Goal: Information Seeking & Learning: Check status

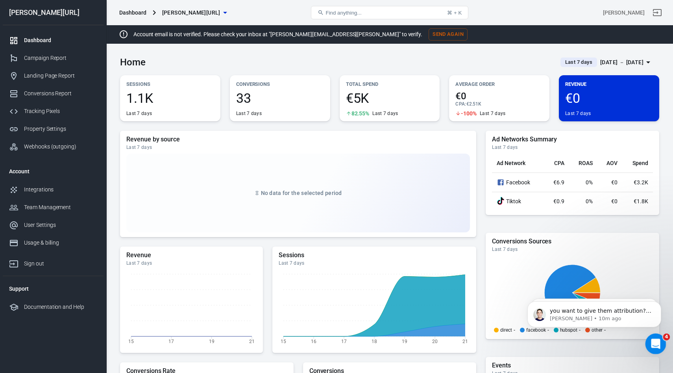
click at [652, 341] on icon "Open Intercom Messenger" at bounding box center [654, 342] width 13 height 13
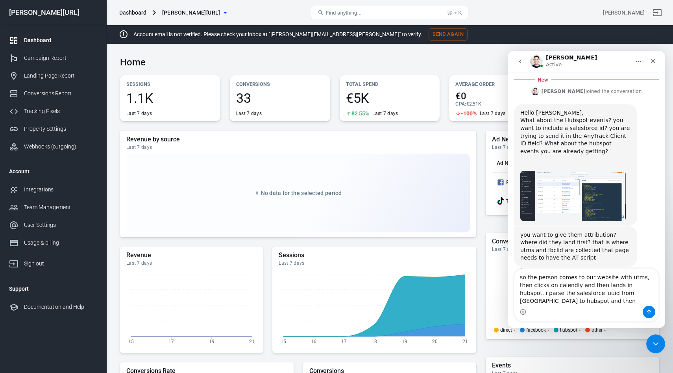
scroll to position [757, 0]
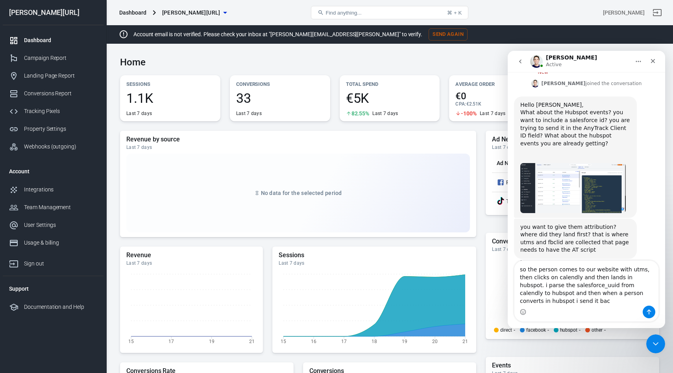
type textarea "so the person comes to our website with utms, then clicks on calendly and then …"
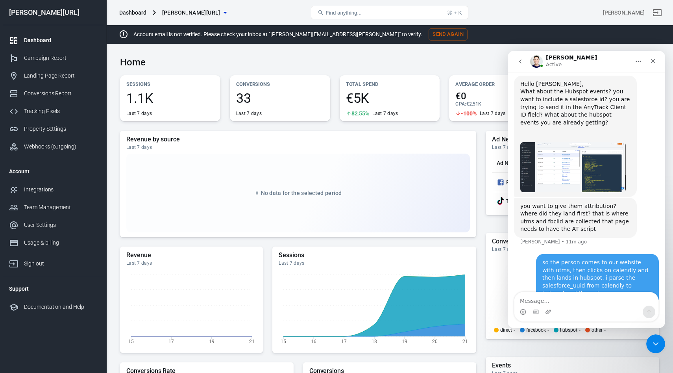
scroll to position [783, 0]
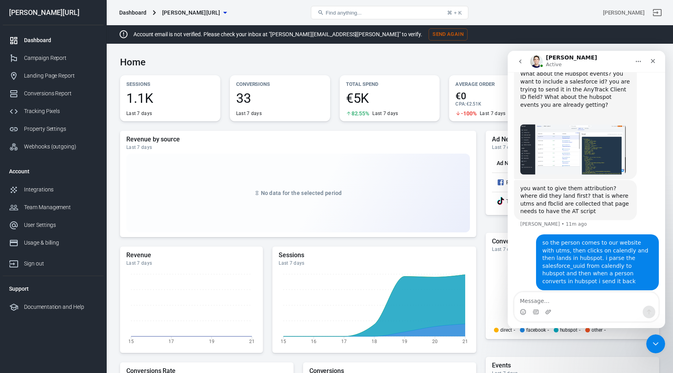
click at [572, 163] on img "Jose says…" at bounding box center [572, 149] width 105 height 50
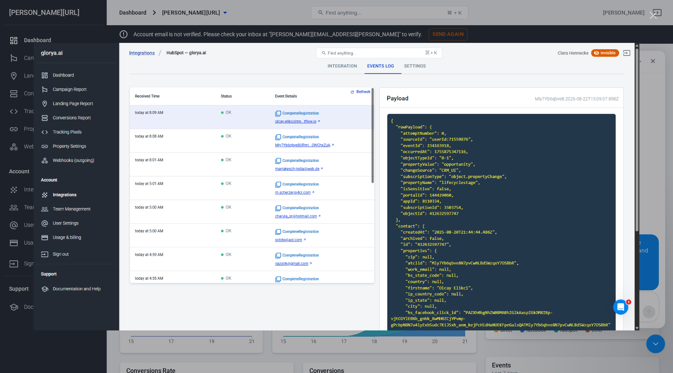
scroll to position [0, 0]
click at [656, 9] on div "Intercom messenger" at bounding box center [336, 186] width 673 height 373
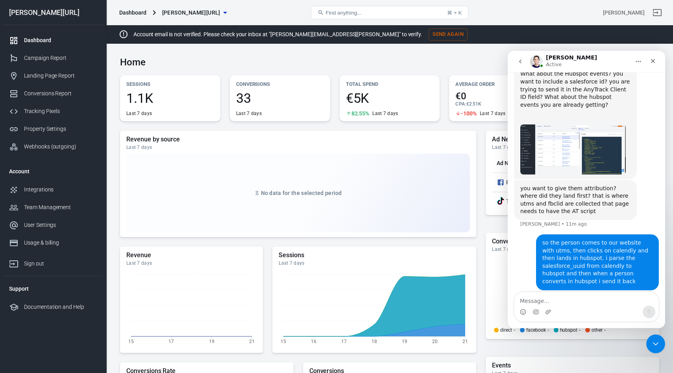
click at [570, 147] on img "Jose says…" at bounding box center [572, 149] width 105 height 50
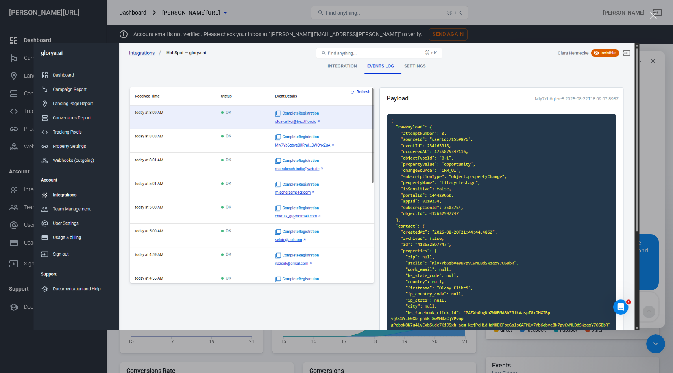
click at [654, 19] on div "Intercom messenger" at bounding box center [336, 186] width 673 height 373
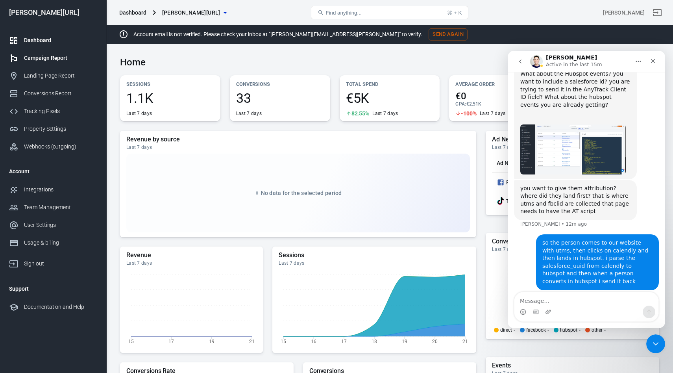
click at [41, 54] on div "Campaign Report" at bounding box center [60, 58] width 73 height 8
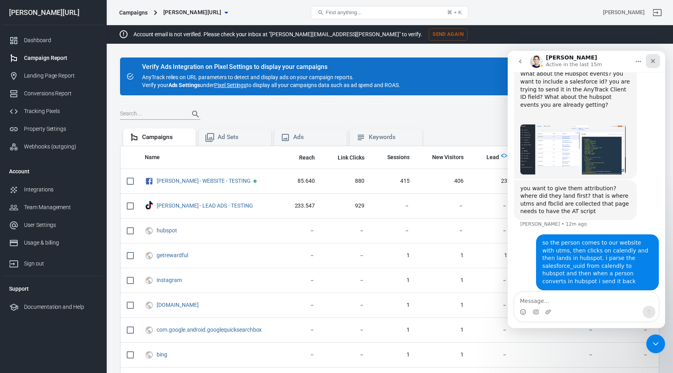
click at [655, 61] on icon "Close" at bounding box center [653, 61] width 6 height 6
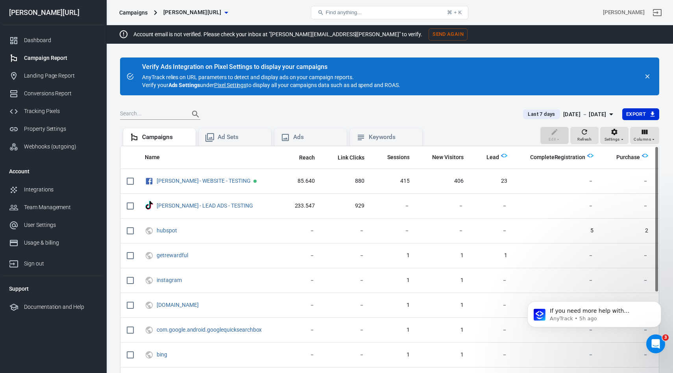
scroll to position [783, 0]
click at [585, 119] on button "Last 7 days [DATE] － [DATE]" at bounding box center [569, 114] width 105 height 13
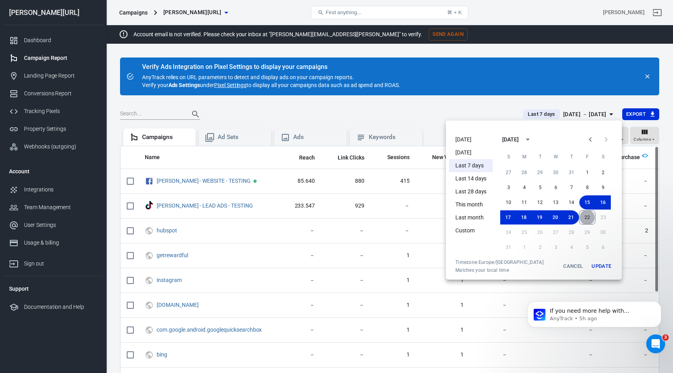
click at [584, 214] on button "22" at bounding box center [587, 217] width 17 height 14
click at [587, 216] on button "22" at bounding box center [587, 217] width 16 height 14
click at [600, 272] on button "Update" at bounding box center [601, 266] width 25 height 14
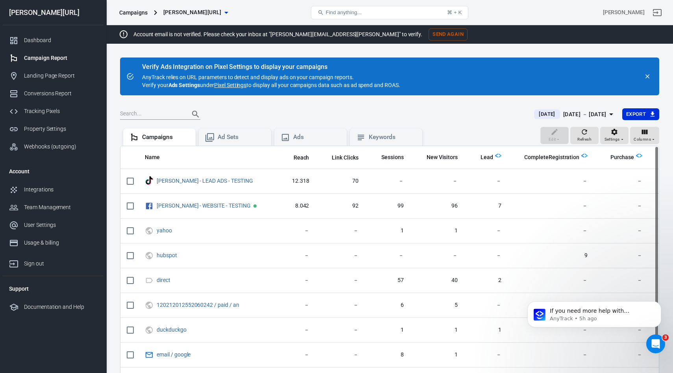
scroll to position [0, 30]
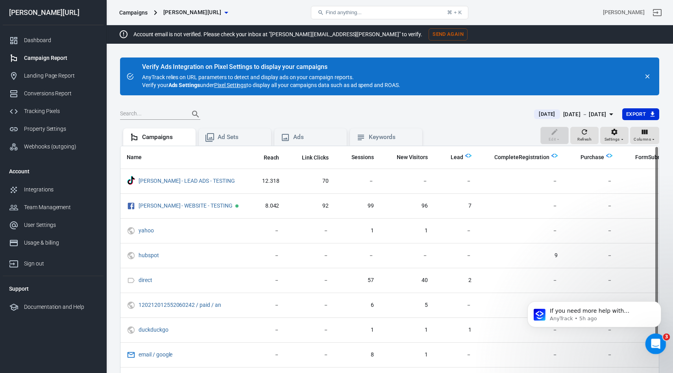
click at [645, 343] on div "Open Intercom Messenger" at bounding box center [654, 342] width 26 height 26
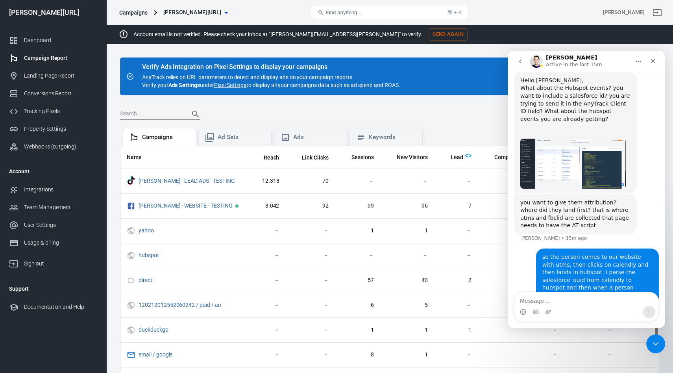
scroll to position [783, 0]
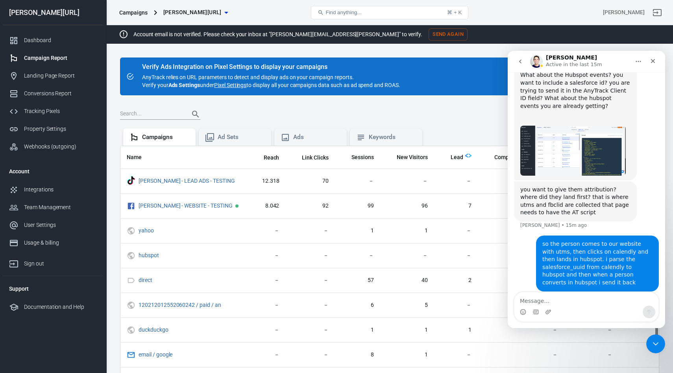
click at [579, 138] on img "Jose says…" at bounding box center [572, 151] width 105 height 50
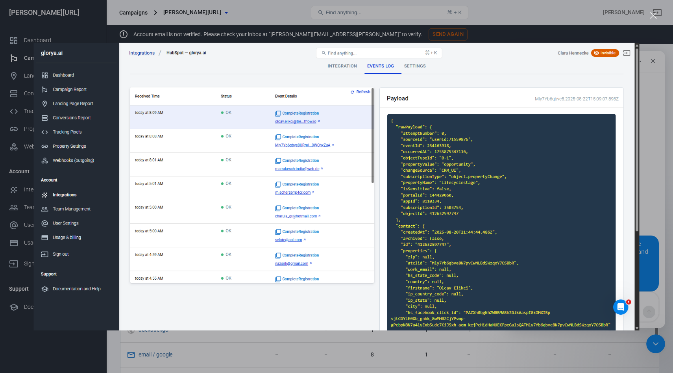
click at [652, 15] on div "Close" at bounding box center [653, 15] width 7 height 7
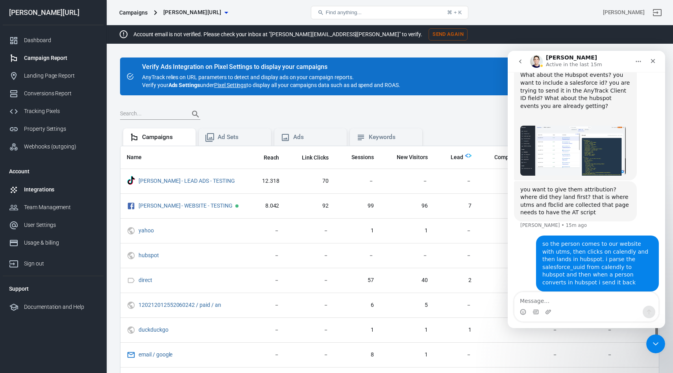
click at [26, 192] on div "Integrations" at bounding box center [60, 189] width 73 height 8
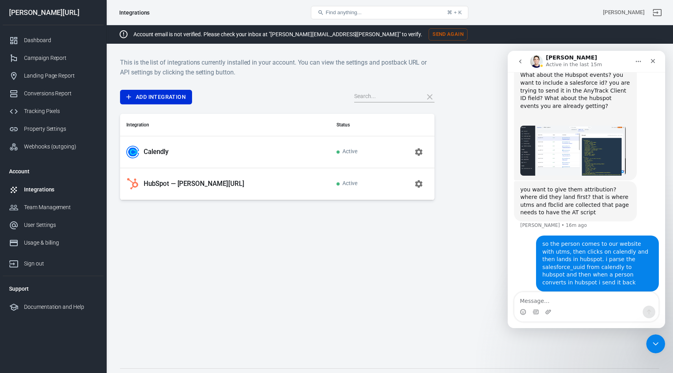
click at [144, 152] on p "Calendly" at bounding box center [156, 152] width 25 height 8
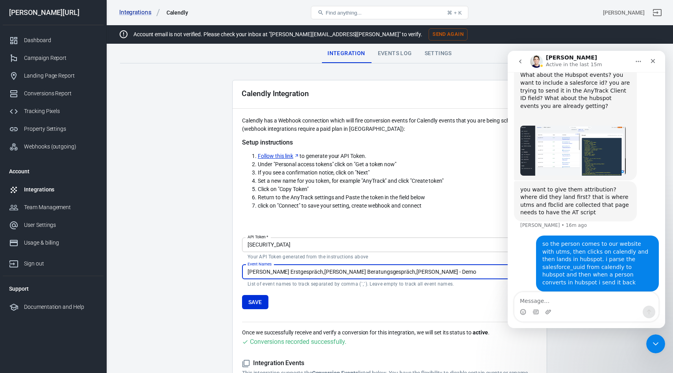
click at [385, 56] on div "Events Log" at bounding box center [394, 53] width 47 height 19
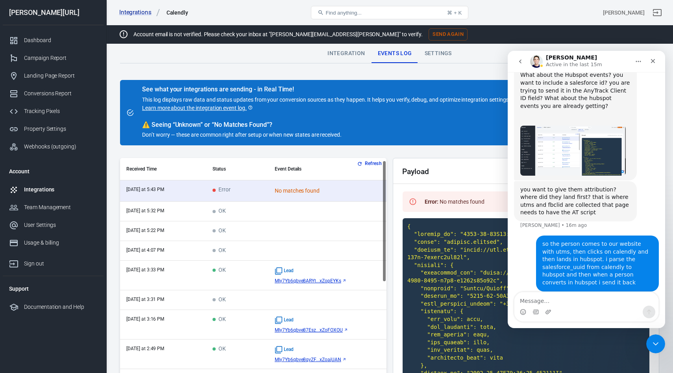
scroll to position [212, 0]
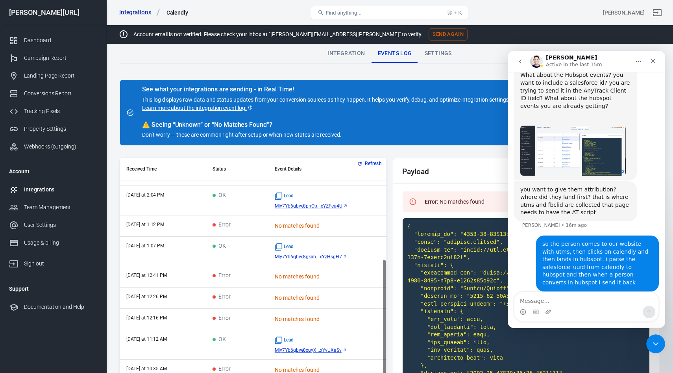
click at [252, 239] on td "OK" at bounding box center [237, 251] width 62 height 30
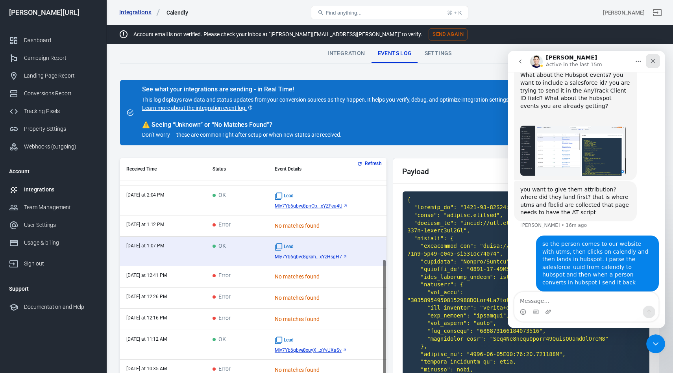
click at [652, 61] on icon "Close" at bounding box center [653, 61] width 4 height 4
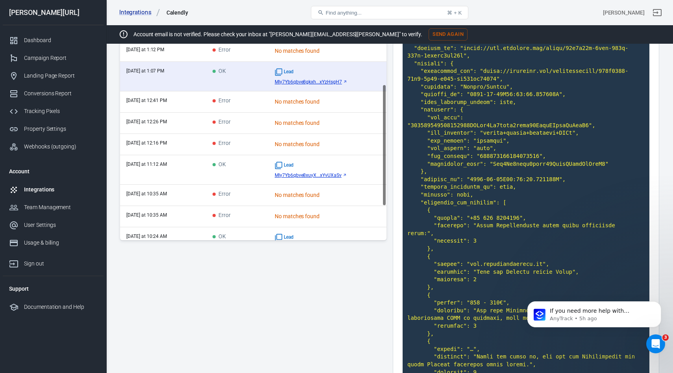
scroll to position [15, 0]
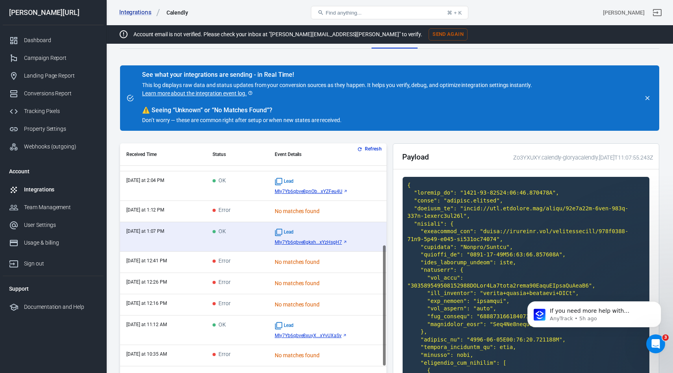
click at [244, 339] on td "OK" at bounding box center [237, 330] width 62 height 30
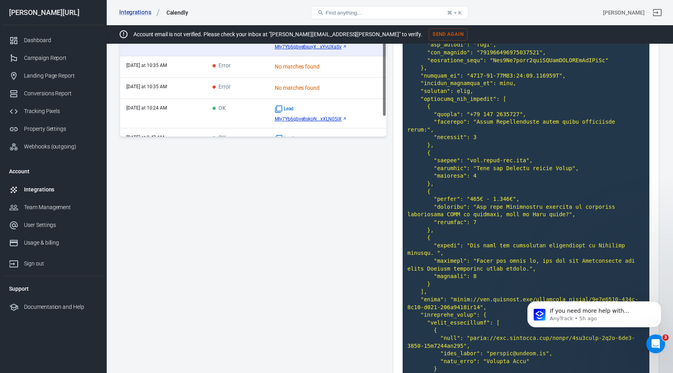
scroll to position [244, 0]
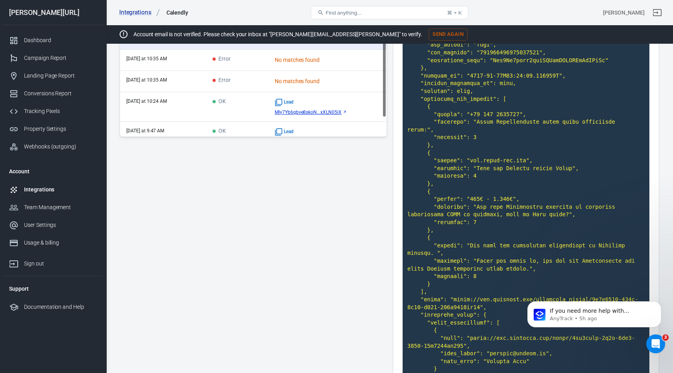
click at [247, 104] on td "OK" at bounding box center [237, 107] width 62 height 30
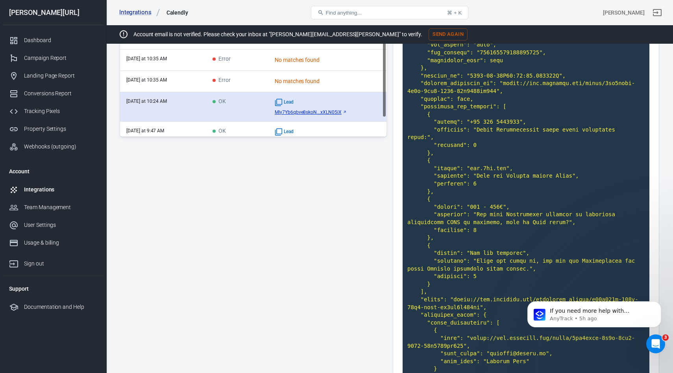
click at [234, 112] on td "OK" at bounding box center [237, 107] width 62 height 30
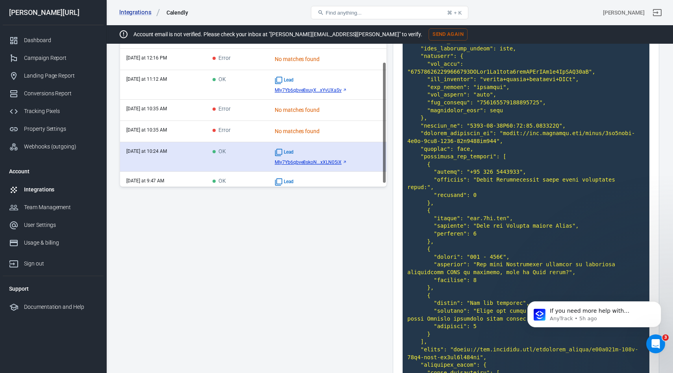
scroll to position [283, 0]
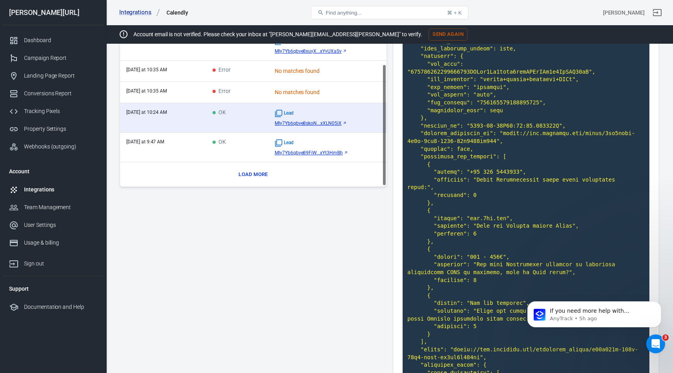
click at [250, 144] on td "OK" at bounding box center [237, 148] width 62 height 30
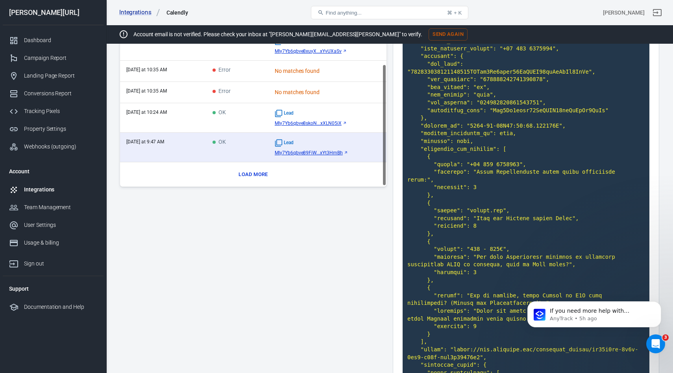
click at [265, 172] on button "Load more" at bounding box center [252, 174] width 33 height 12
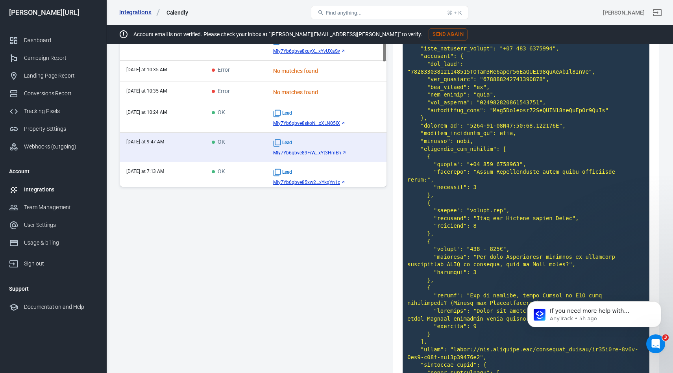
click at [239, 177] on td "OK" at bounding box center [235, 177] width 61 height 30
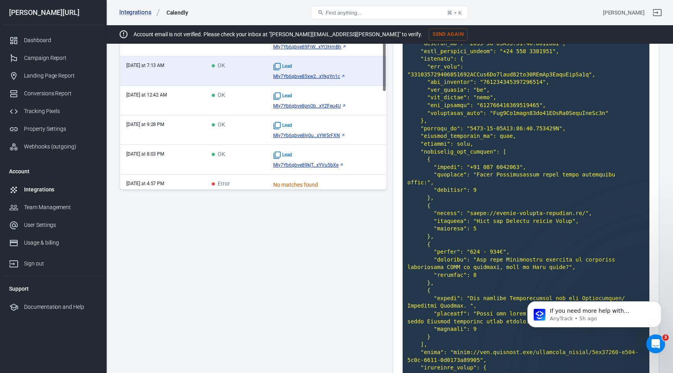
scroll to position [223, 0]
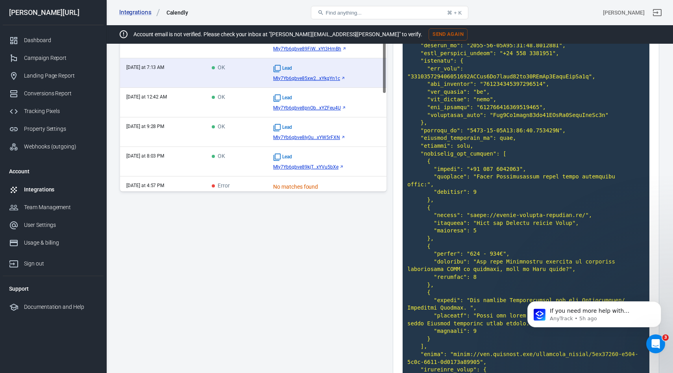
click at [236, 109] on td "OK" at bounding box center [235, 103] width 61 height 30
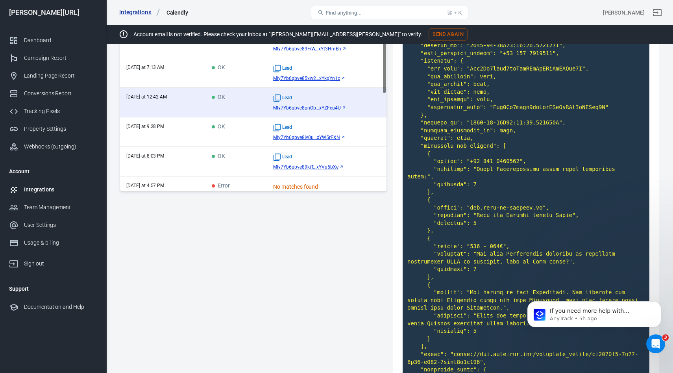
click at [251, 140] on td "OK" at bounding box center [235, 132] width 61 height 30
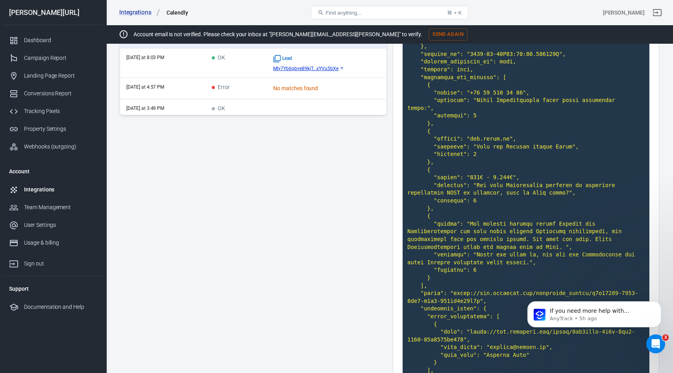
scroll to position [813, 0]
click at [242, 65] on td "OK" at bounding box center [235, 63] width 61 height 30
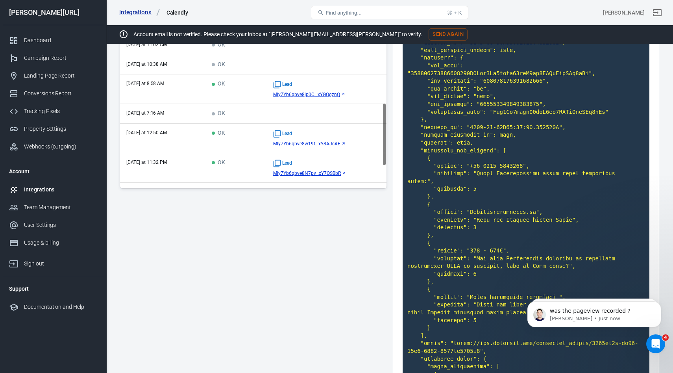
scroll to position [786, 0]
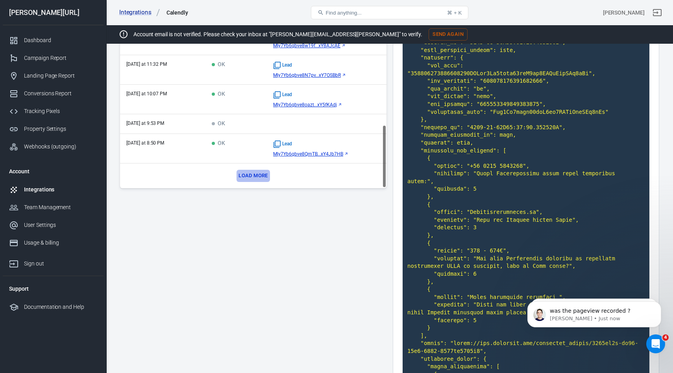
click at [255, 179] on button "Load more" at bounding box center [252, 176] width 33 height 12
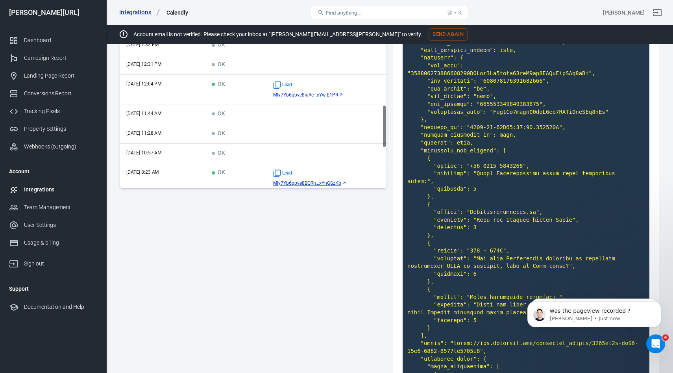
scroll to position [1055, 0]
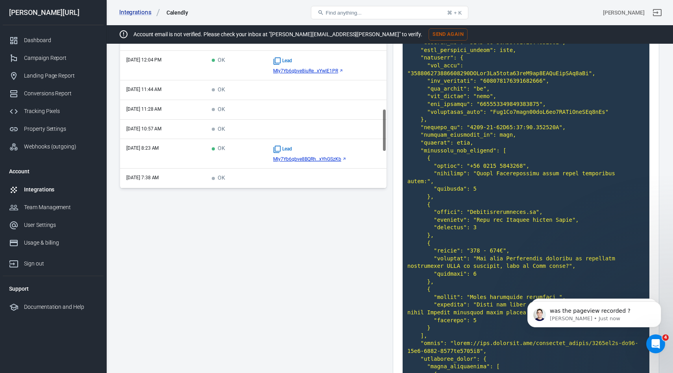
click at [205, 157] on td "Aug 20, 2025, 8:23 AM" at bounding box center [162, 154] width 85 height 30
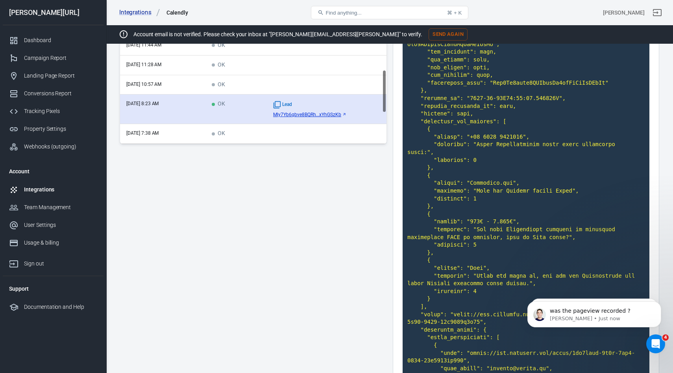
scroll to position [1098, 0]
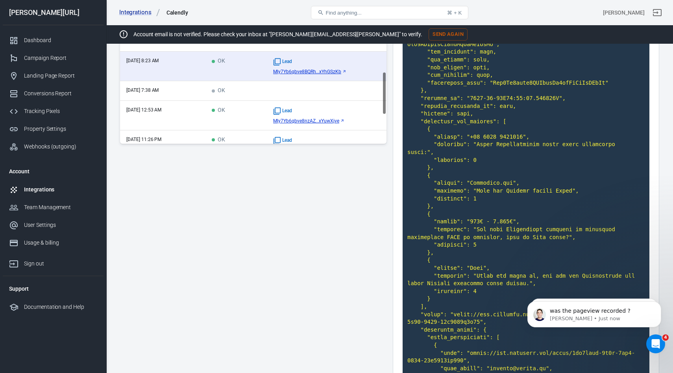
click at [246, 109] on td "OK" at bounding box center [235, 116] width 61 height 30
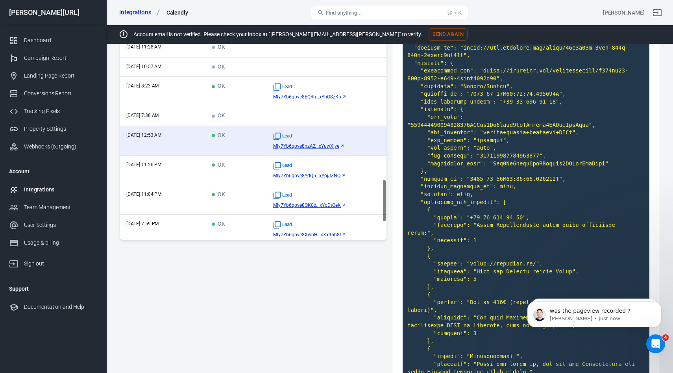
scroll to position [1169, 0]
click at [246, 173] on td "OK" at bounding box center [235, 170] width 61 height 30
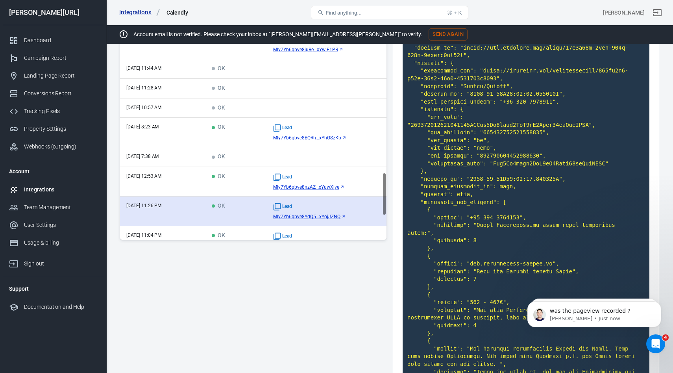
scroll to position [1128, 0]
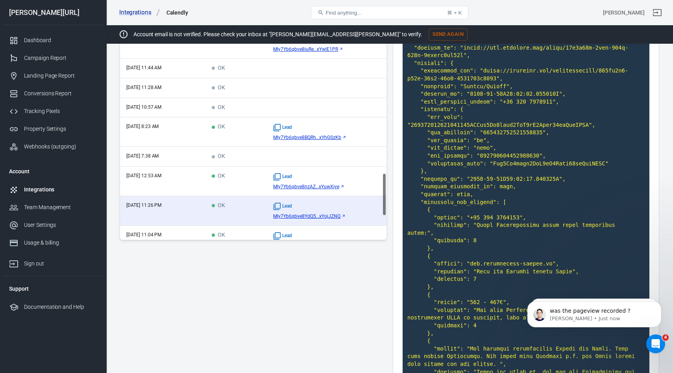
click at [201, 174] on td "Aug 20, 2025, 12:53 AM" at bounding box center [162, 181] width 85 height 30
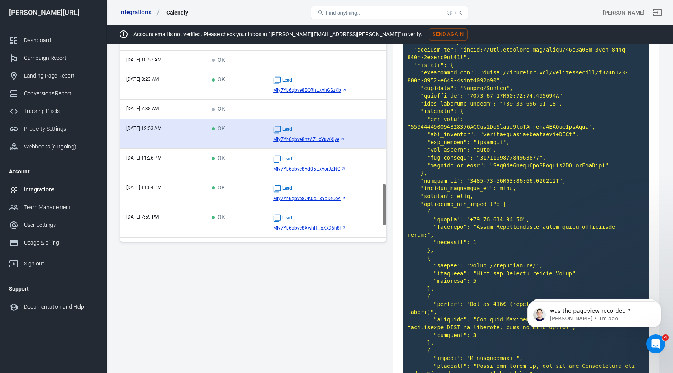
scroll to position [1182, 0]
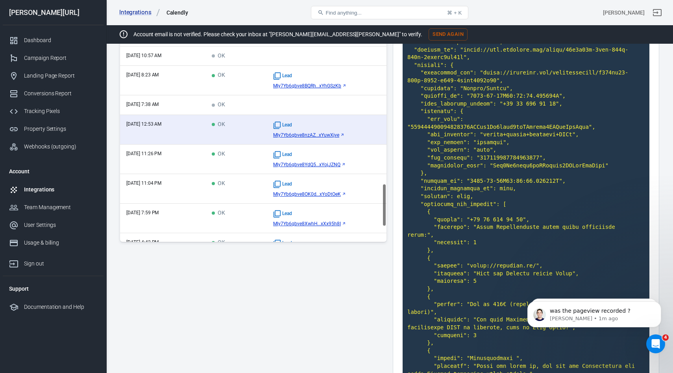
click at [192, 191] on td "Aug 19, 2025, 11:04 PM" at bounding box center [162, 189] width 85 height 30
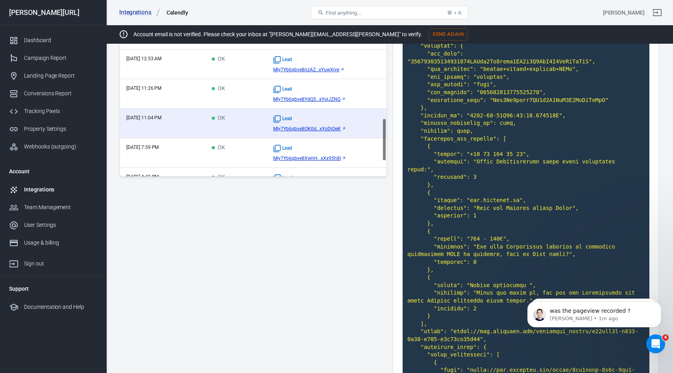
scroll to position [237, 0]
click at [193, 96] on td "Aug 19, 2025, 11:26 PM" at bounding box center [162, 96] width 85 height 30
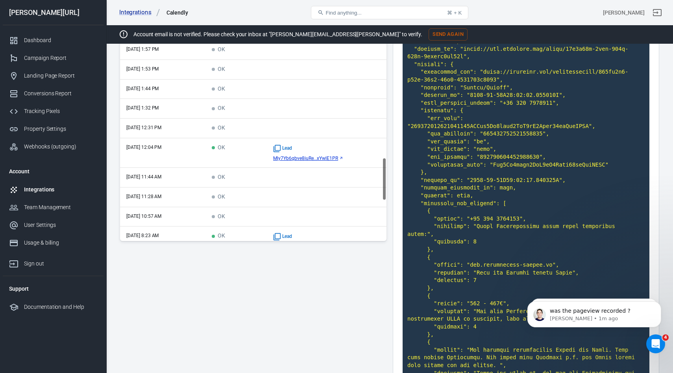
scroll to position [1016, 0]
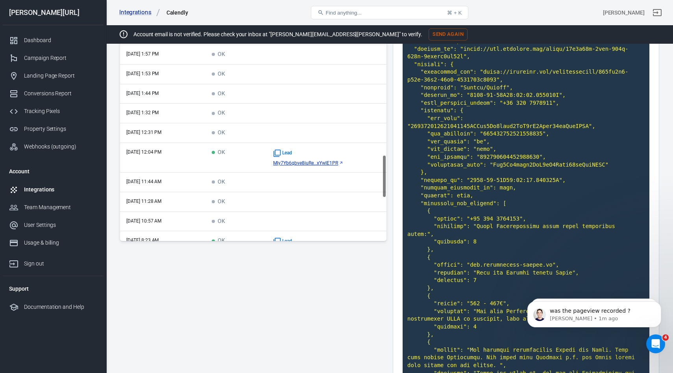
click at [198, 180] on td "Aug 20, 2025, 11:44 AM" at bounding box center [162, 182] width 85 height 20
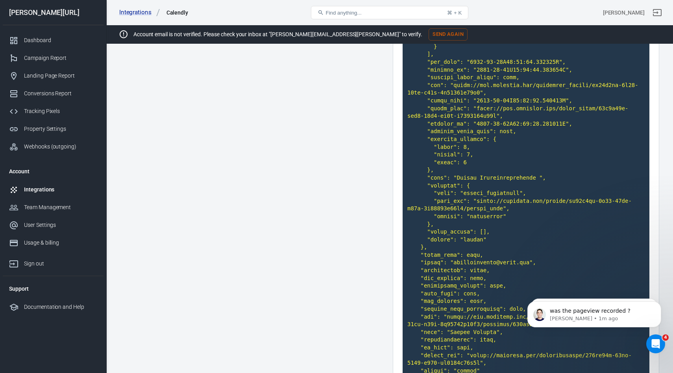
scroll to position [207, 0]
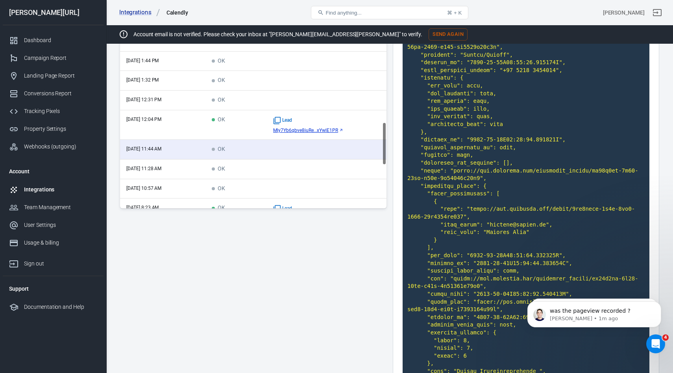
click at [192, 169] on td "Aug 20, 2025, 11:28 AM" at bounding box center [162, 169] width 85 height 20
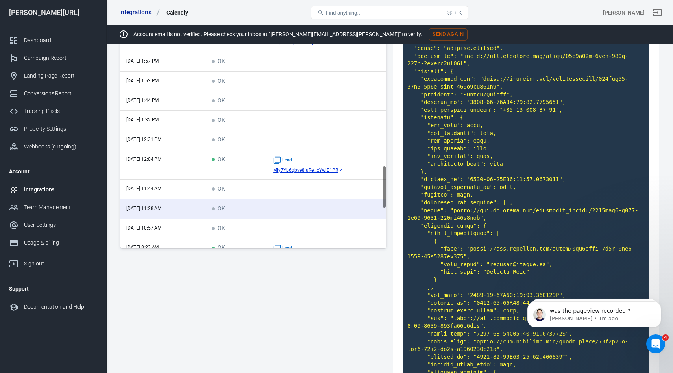
scroll to position [1050, 0]
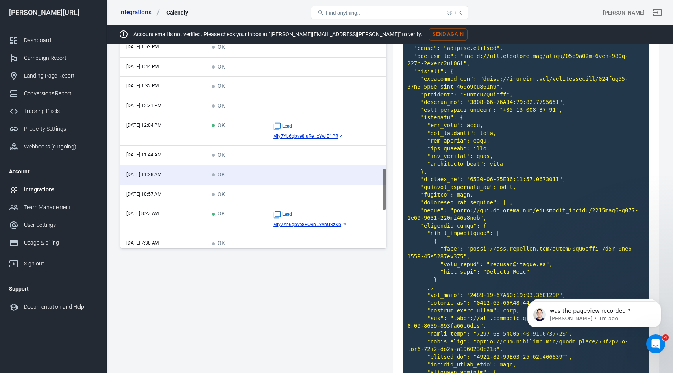
click at [175, 189] on td "Aug 20, 2025, 10:57 AM" at bounding box center [162, 195] width 85 height 20
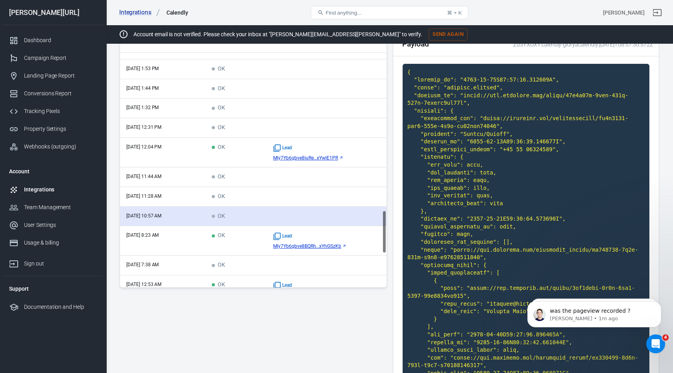
scroll to position [1069, 0]
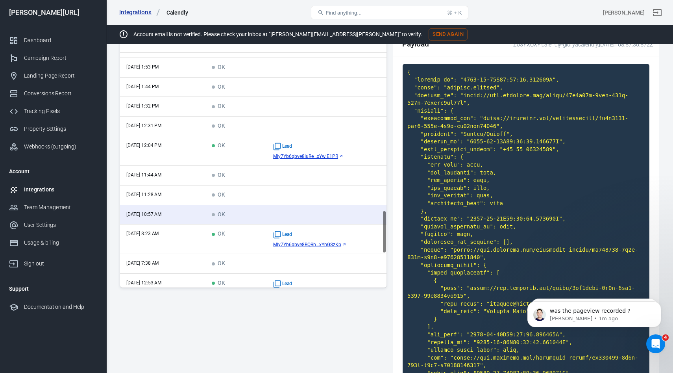
click at [186, 234] on td "Aug 20, 2025, 8:23 AM" at bounding box center [162, 239] width 85 height 30
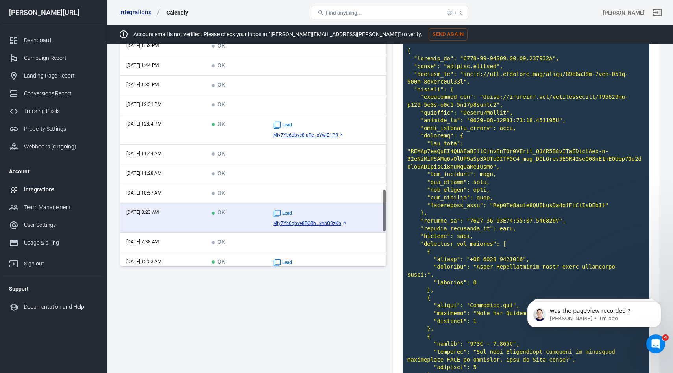
scroll to position [148, 0]
click at [198, 132] on td "Aug 20, 2025, 12:04 PM" at bounding box center [162, 131] width 85 height 30
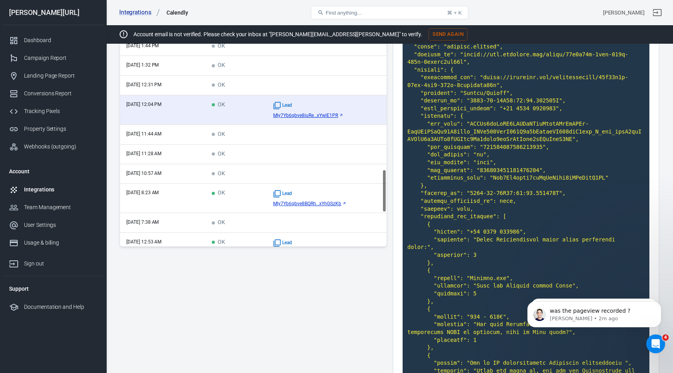
scroll to position [163, 0]
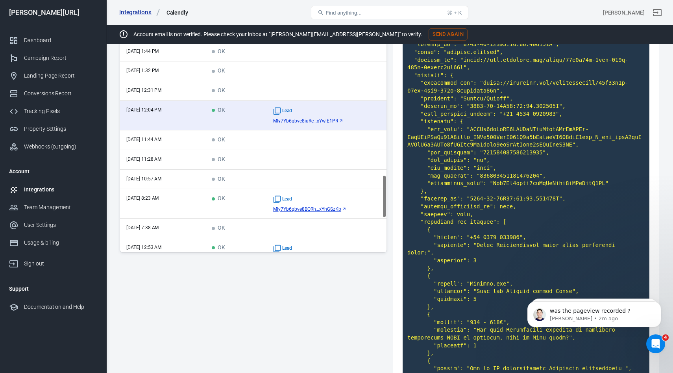
click at [189, 144] on td "Aug 20, 2025, 11:44 AM" at bounding box center [162, 140] width 85 height 20
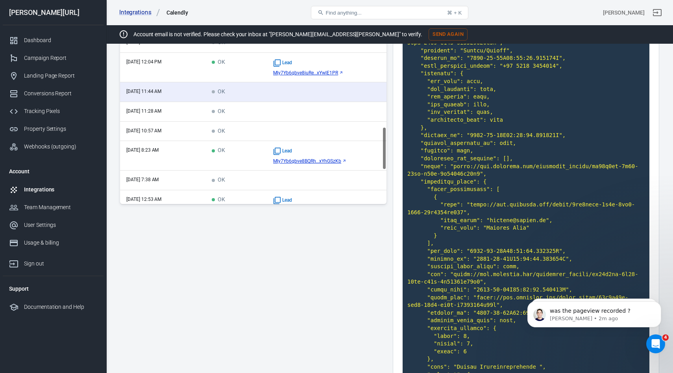
scroll to position [37, 0]
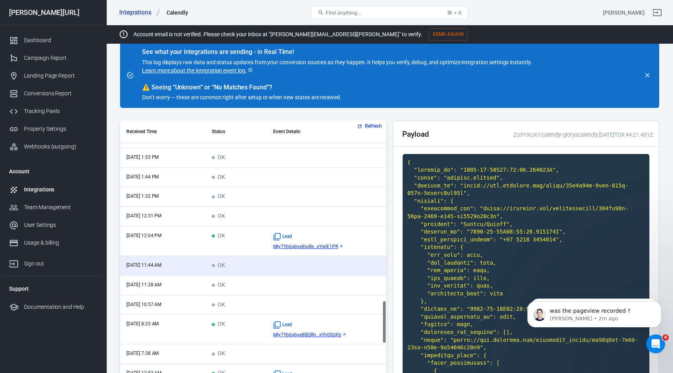
click at [193, 217] on td "Aug 20, 2025, 12:31 PM" at bounding box center [162, 217] width 85 height 20
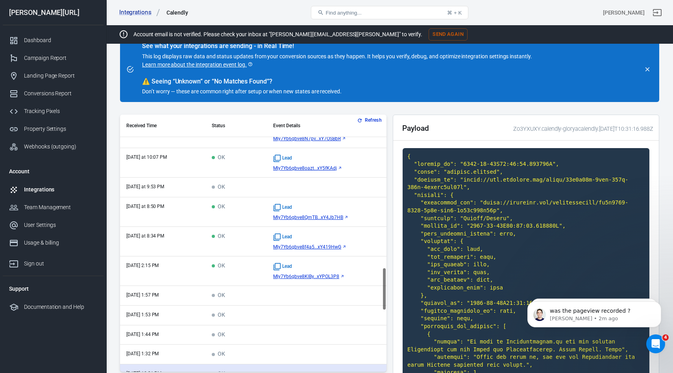
scroll to position [907, 0]
click at [192, 272] on td "Aug 20, 2025, 2:15 PM" at bounding box center [162, 270] width 85 height 30
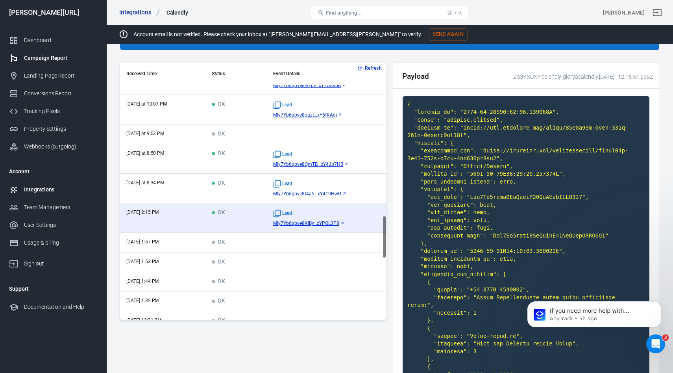
scroll to position [891, 0]
click at [42, 59] on div "Campaign Report" at bounding box center [60, 58] width 73 height 8
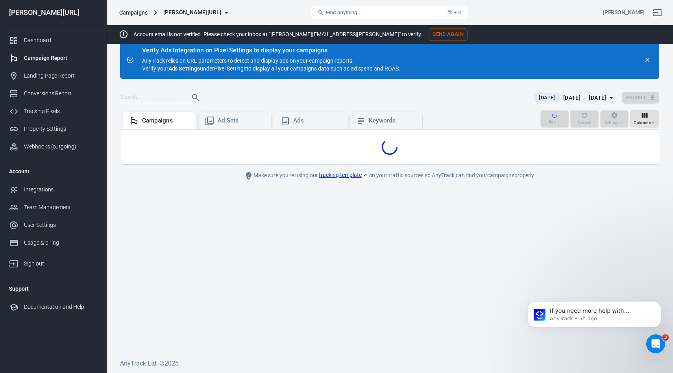
scroll to position [95, 0]
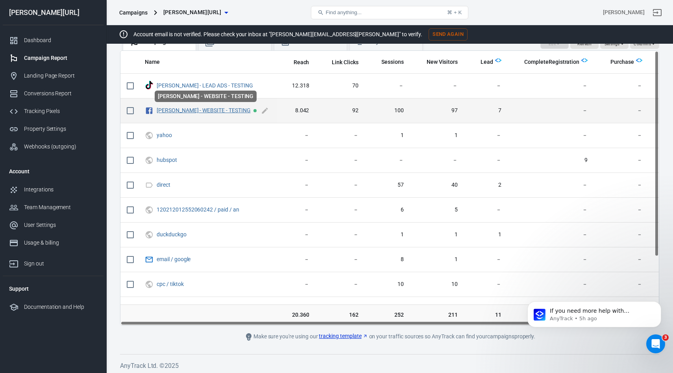
click at [190, 112] on link "[PERSON_NAME] - WEBSITE - TESTING" at bounding box center [204, 110] width 94 height 6
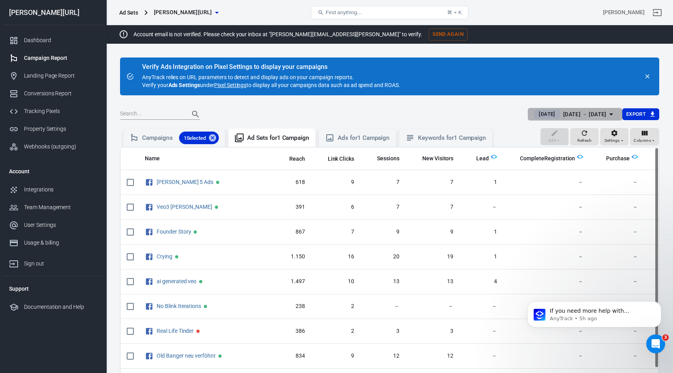
click at [589, 111] on div "[DATE] － [DATE]" at bounding box center [584, 114] width 43 height 10
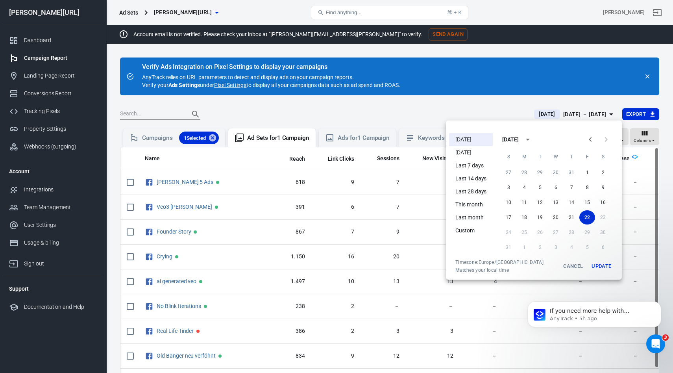
click at [553, 91] on div at bounding box center [336, 186] width 673 height 373
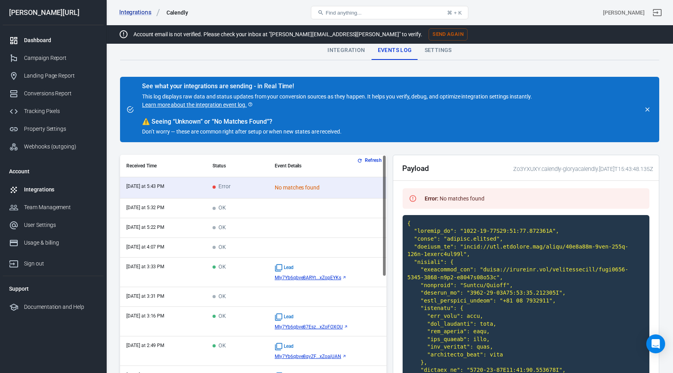
click at [31, 44] on link "Dashboard" at bounding box center [53, 40] width 101 height 18
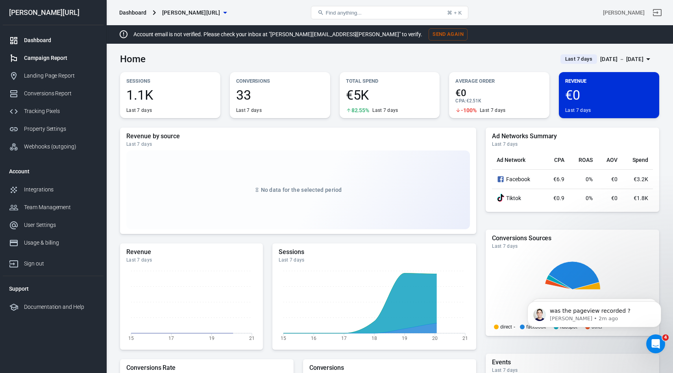
click at [48, 59] on div "Campaign Report" at bounding box center [60, 58] width 73 height 8
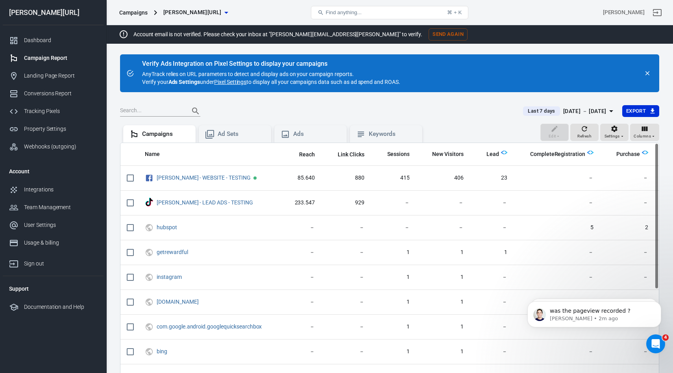
click at [135, 104] on main "Verify Ads Integration on Pixel Settings to display your campaigns AnyTrack rel…" at bounding box center [389, 243] width 539 height 379
click at [131, 110] on input "text" at bounding box center [151, 111] width 63 height 10
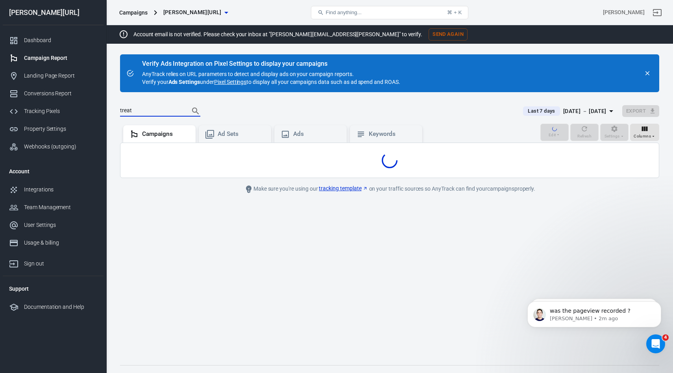
type input "treat"
click at [186, 102] on button "Search" at bounding box center [195, 111] width 19 height 19
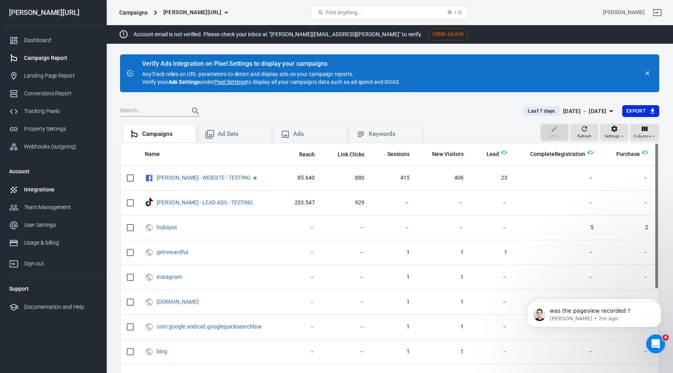
click at [38, 185] on div "Integrations" at bounding box center [60, 189] width 73 height 8
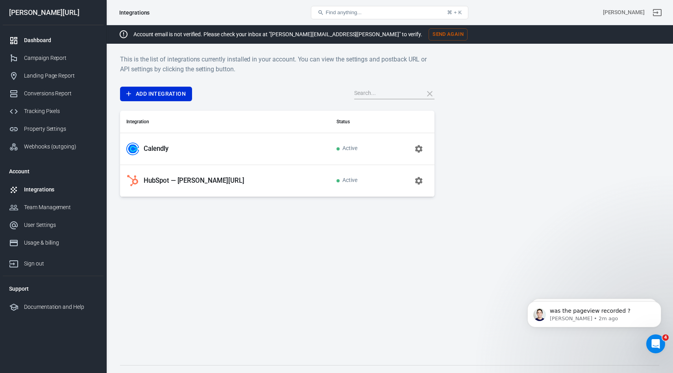
click at [44, 42] on div "Dashboard" at bounding box center [60, 40] width 73 height 8
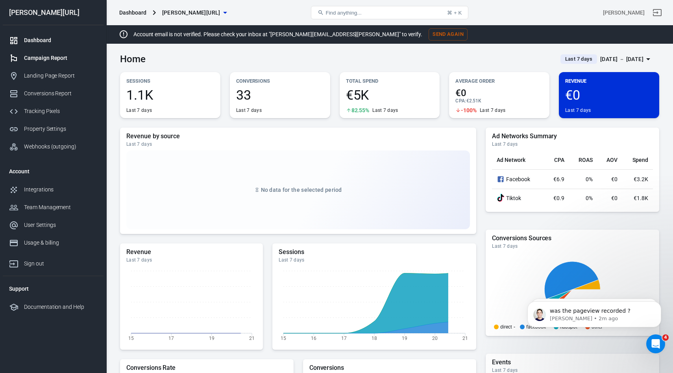
click at [30, 63] on link "Campaign Report" at bounding box center [53, 58] width 101 height 18
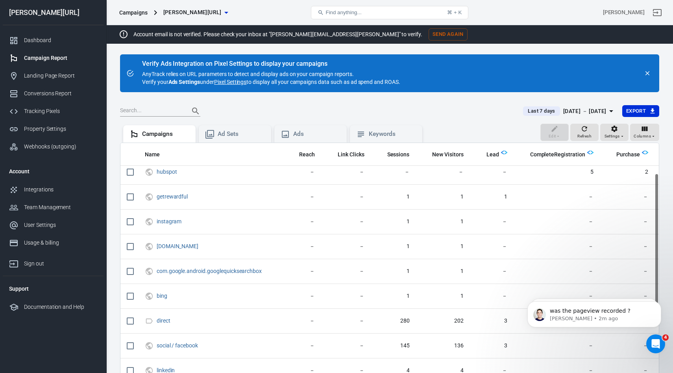
scroll to position [57, 0]
click at [25, 74] on div "Landing Page Report" at bounding box center [60, 76] width 73 height 8
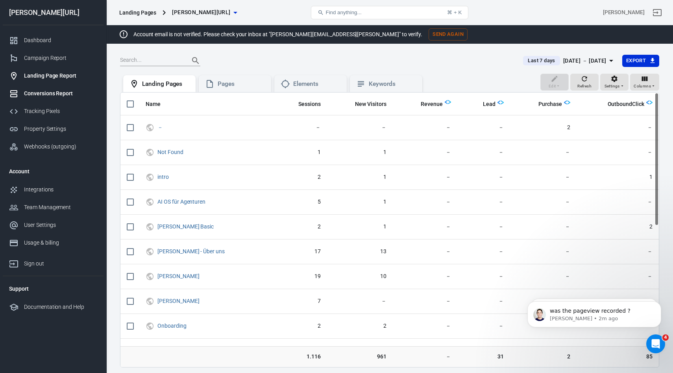
click at [39, 91] on div "Conversions Report" at bounding box center [60, 93] width 73 height 8
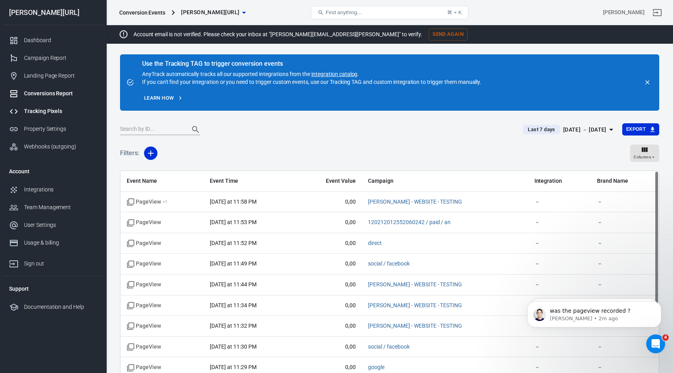
click at [41, 109] on div "Tracking Pixels" at bounding box center [60, 111] width 73 height 8
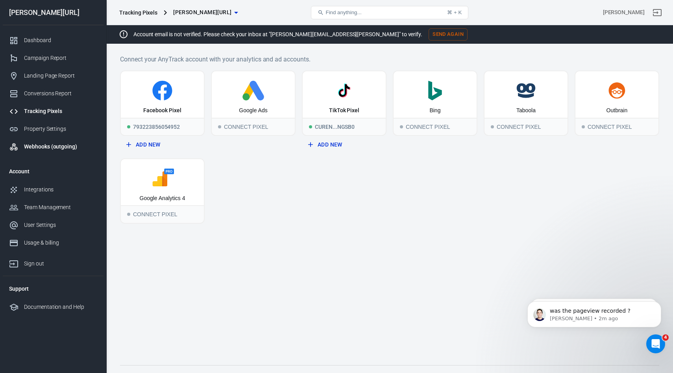
click at [42, 148] on div "Webhooks (outgoing)" at bounding box center [60, 146] width 73 height 8
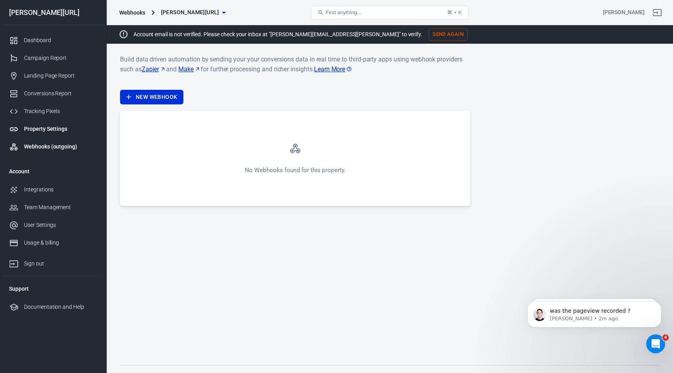
click at [43, 122] on link "Property Settings" at bounding box center [53, 129] width 101 height 18
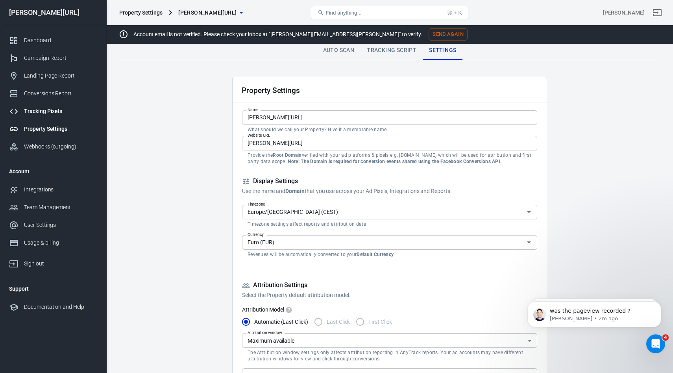
click at [42, 103] on link "Tracking Pixels" at bounding box center [53, 111] width 101 height 18
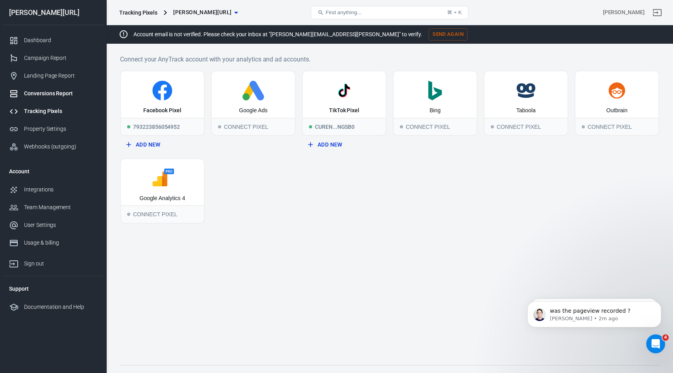
click at [42, 88] on link "Conversions Report" at bounding box center [53, 94] width 101 height 18
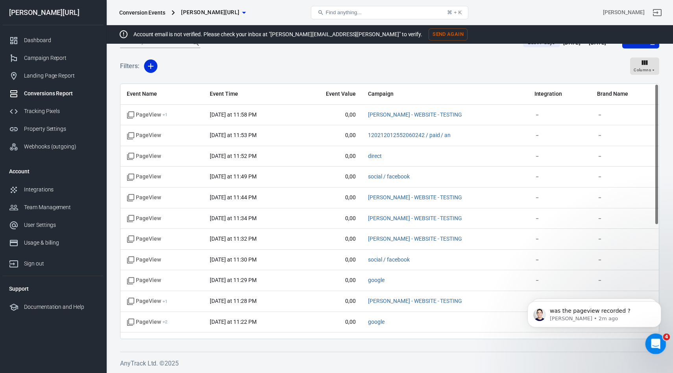
click at [653, 342] on icon "Open Intercom Messenger" at bounding box center [654, 342] width 13 height 13
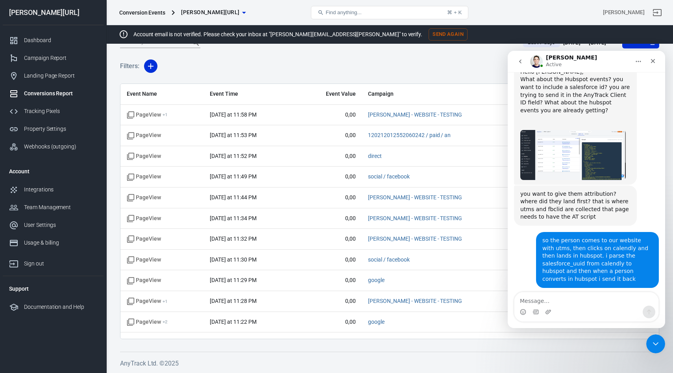
scroll to position [774, 0]
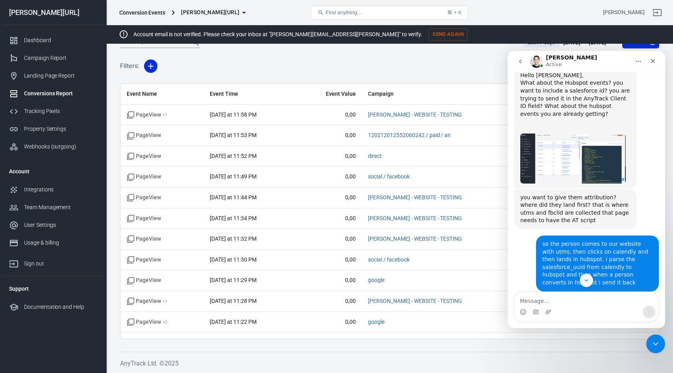
click at [549, 147] on img "Jose says…" at bounding box center [572, 158] width 105 height 50
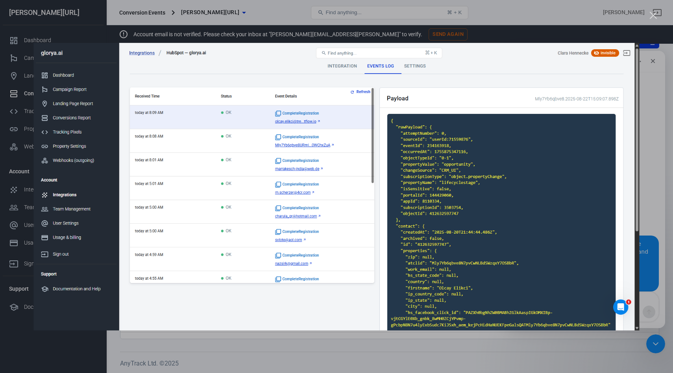
click at [653, 15] on div "Close" at bounding box center [653, 15] width 7 height 7
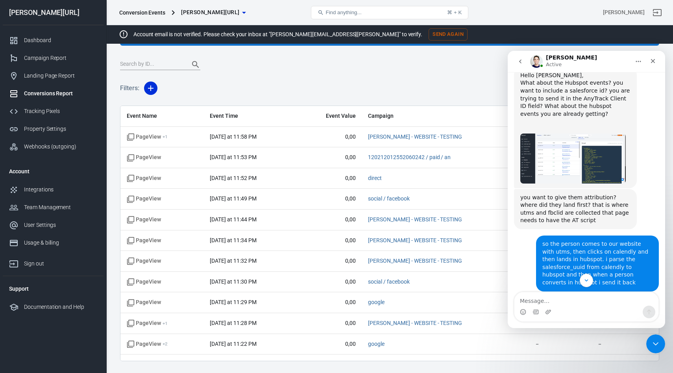
scroll to position [67, 0]
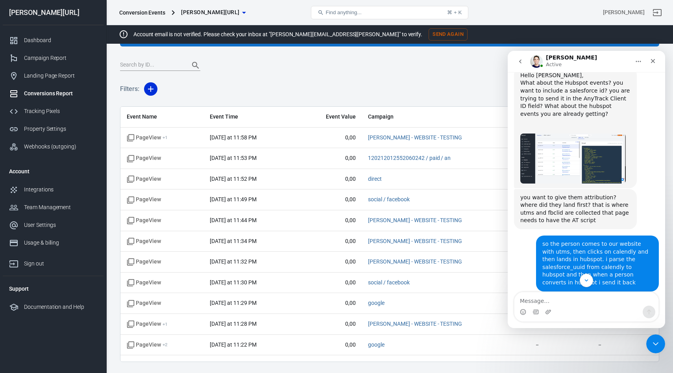
click at [149, 68] on input "text" at bounding box center [151, 65] width 63 height 10
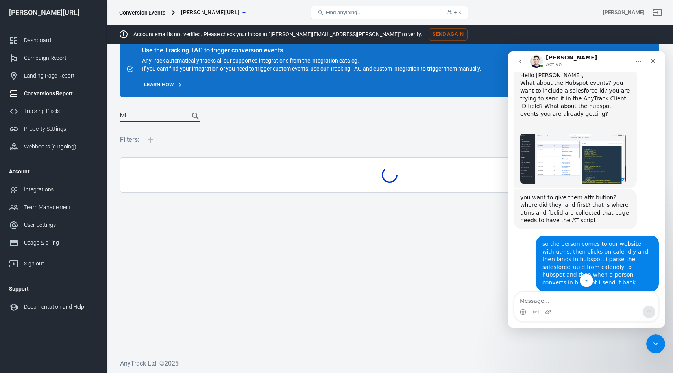
scroll to position [17, 0]
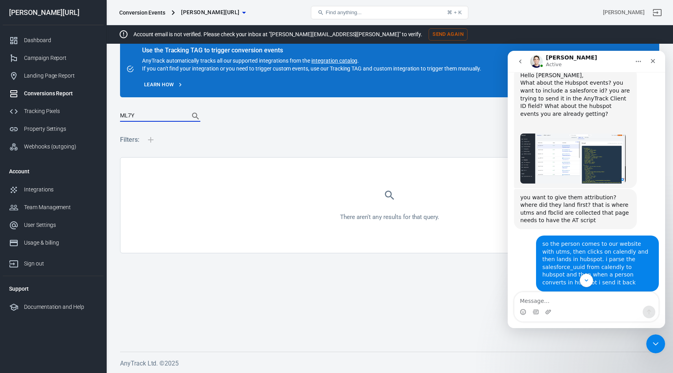
type input "ML7Y"
click at [541, 157] on img "Jose says…" at bounding box center [572, 158] width 105 height 50
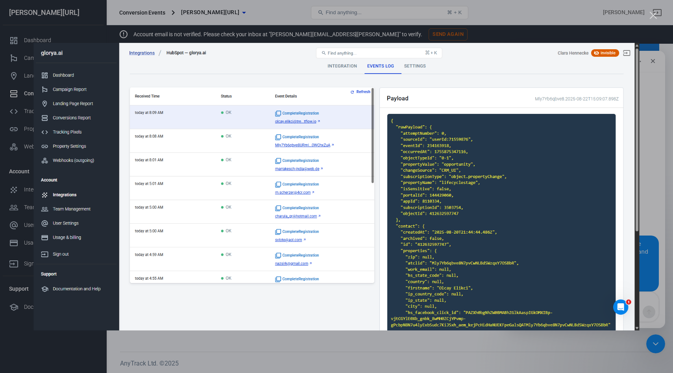
click at [658, 18] on div "Intercom messenger" at bounding box center [336, 186] width 673 height 373
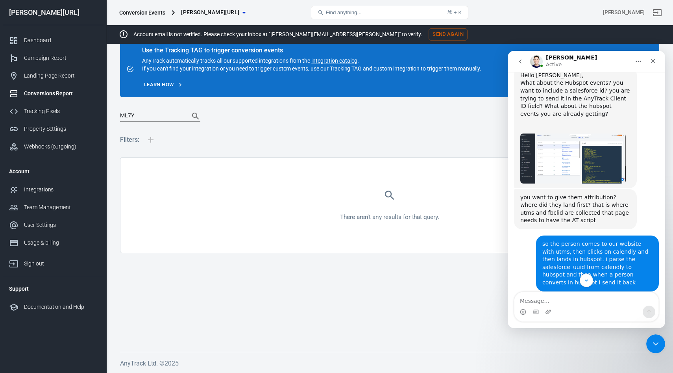
click at [131, 115] on input "ML7Y" at bounding box center [151, 116] width 63 height 10
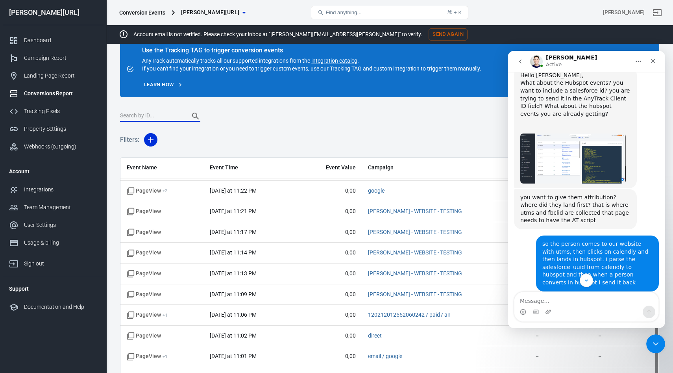
scroll to position [90, 0]
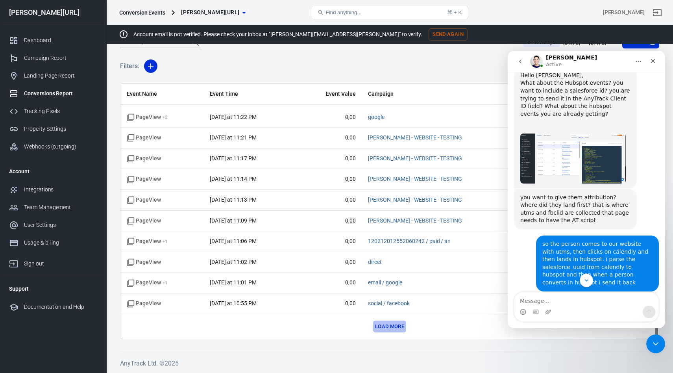
click at [388, 328] on button "Load more" at bounding box center [389, 326] width 33 height 12
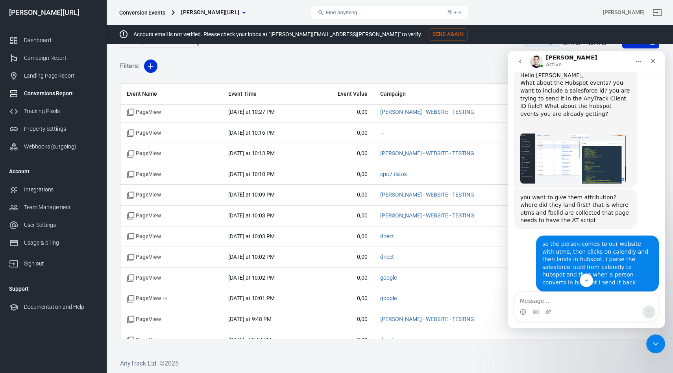
scroll to position [619, 0]
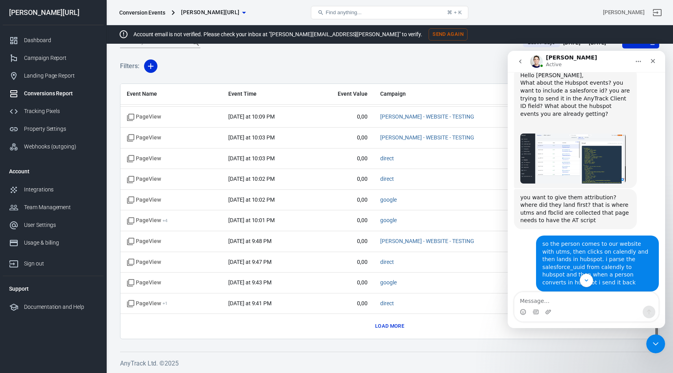
click at [393, 329] on button "Load more" at bounding box center [389, 326] width 33 height 12
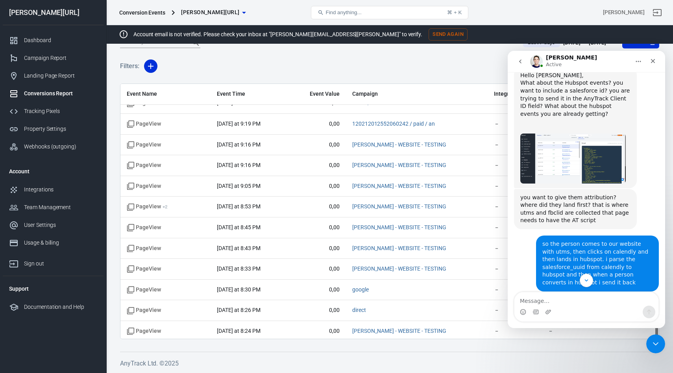
scroll to position [1032, 0]
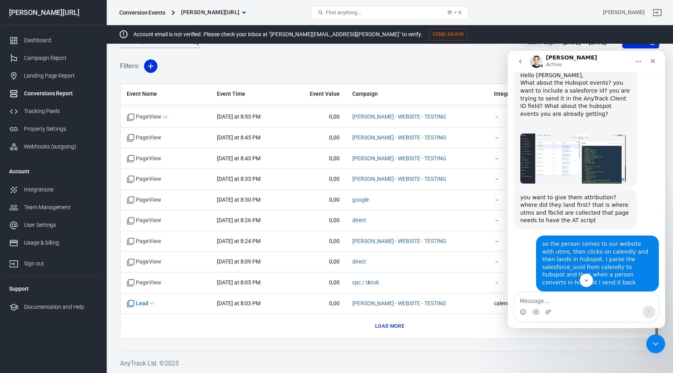
click at [397, 323] on button "Load more" at bounding box center [389, 326] width 33 height 12
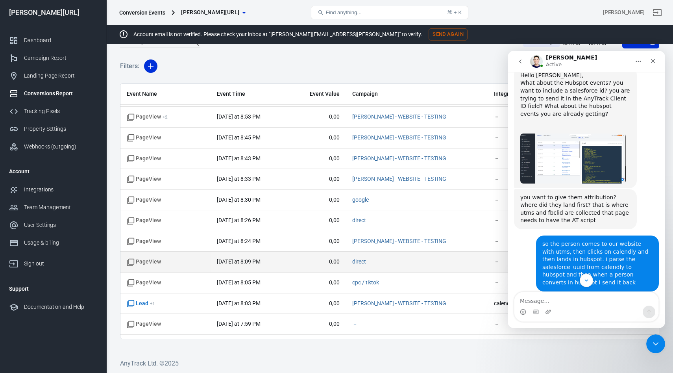
scroll to position [1446, 0]
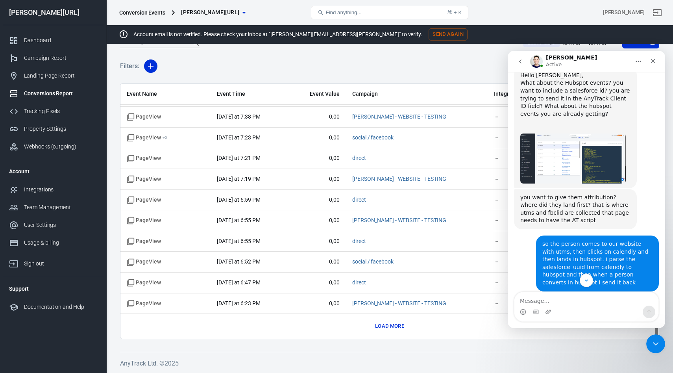
click at [397, 324] on button "Load more" at bounding box center [389, 326] width 33 height 12
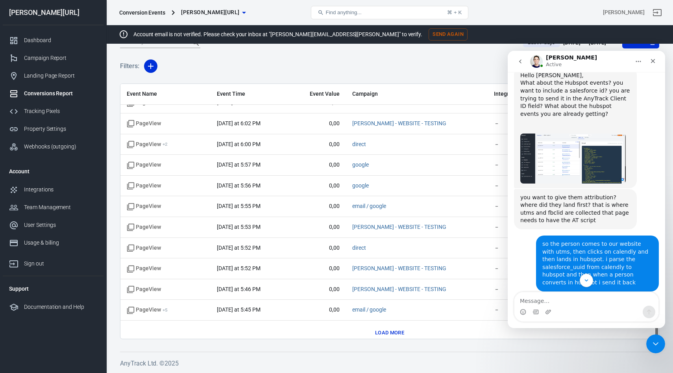
scroll to position [1860, 0]
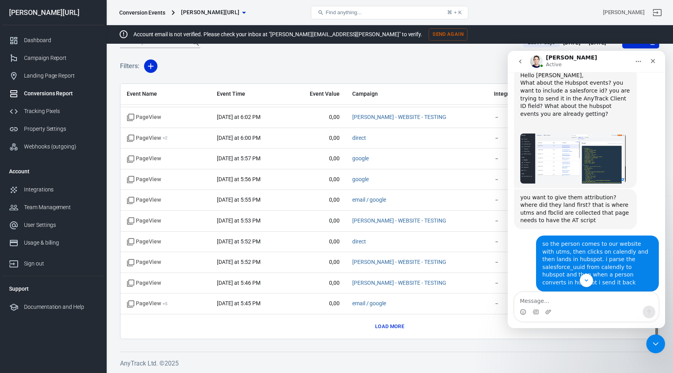
click at [393, 325] on button "Load more" at bounding box center [389, 326] width 33 height 12
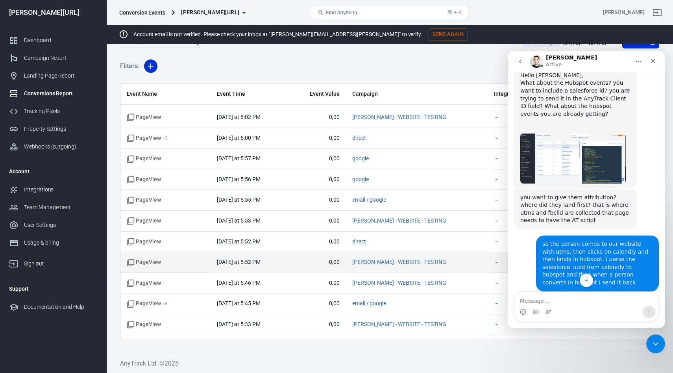
scroll to position [2274, 0]
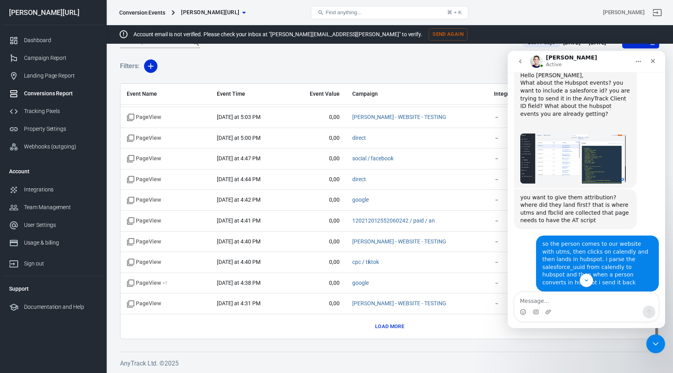
click at [392, 328] on button "Load more" at bounding box center [389, 326] width 33 height 12
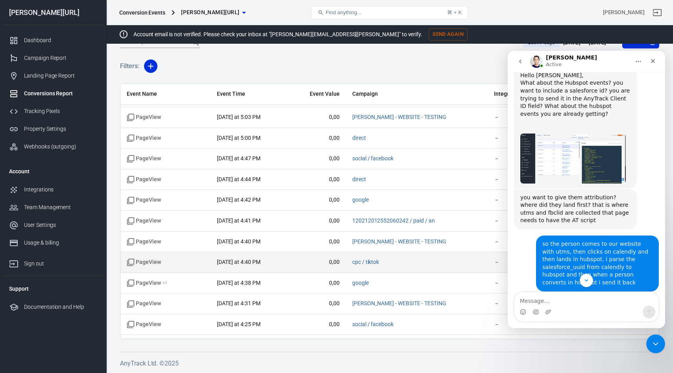
scroll to position [2688, 0]
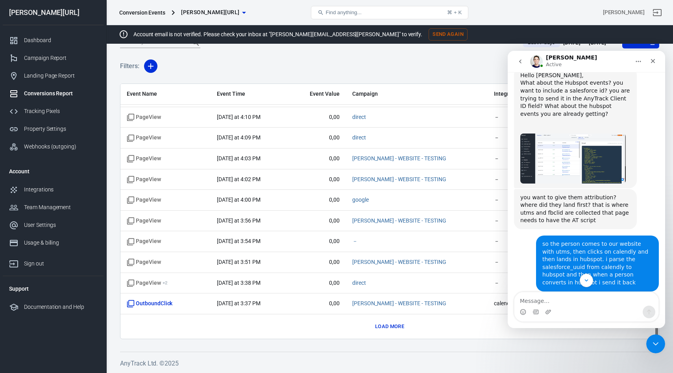
click at [384, 327] on button "Load more" at bounding box center [389, 326] width 33 height 12
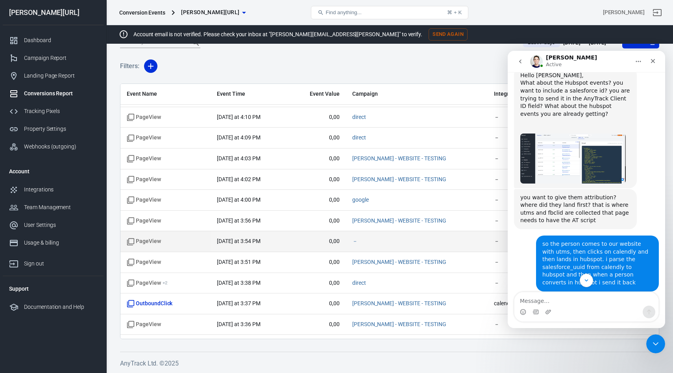
scroll to position [3102, 0]
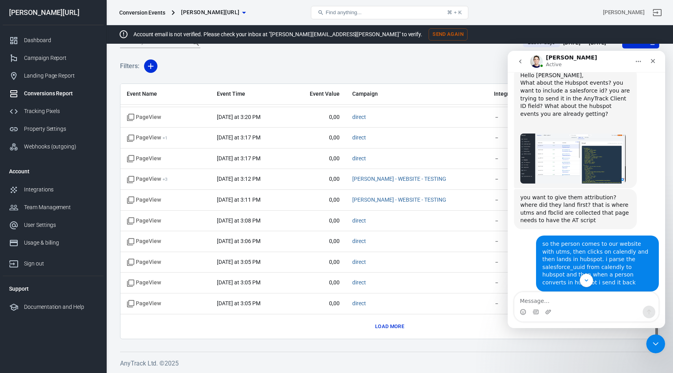
click at [389, 325] on button "Load more" at bounding box center [389, 326] width 33 height 12
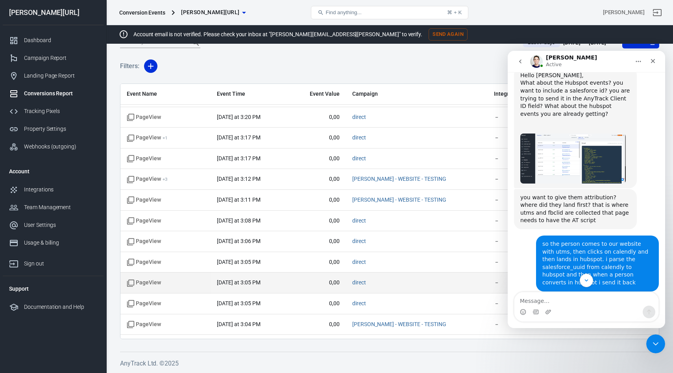
scroll to position [3515, 0]
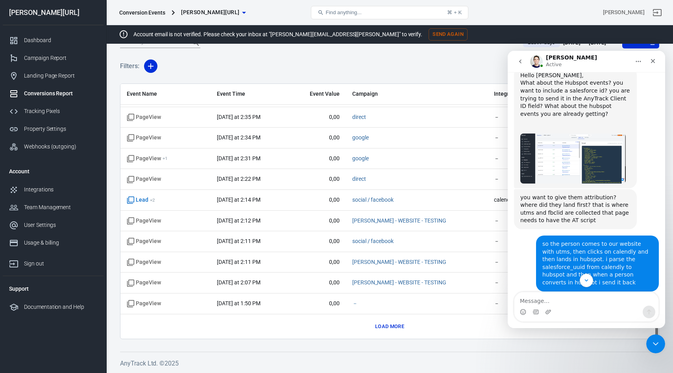
click at [392, 325] on button "Load more" at bounding box center [389, 326] width 33 height 12
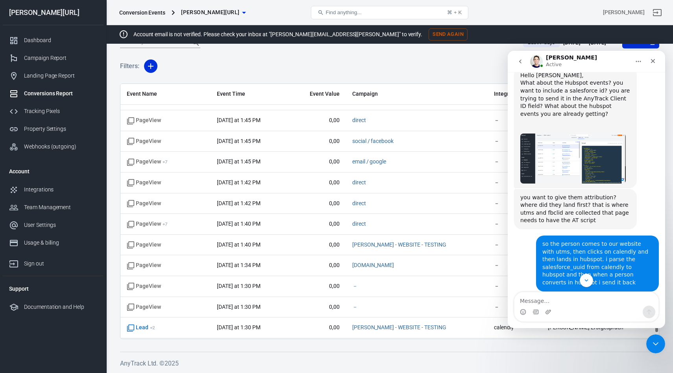
scroll to position [3929, 0]
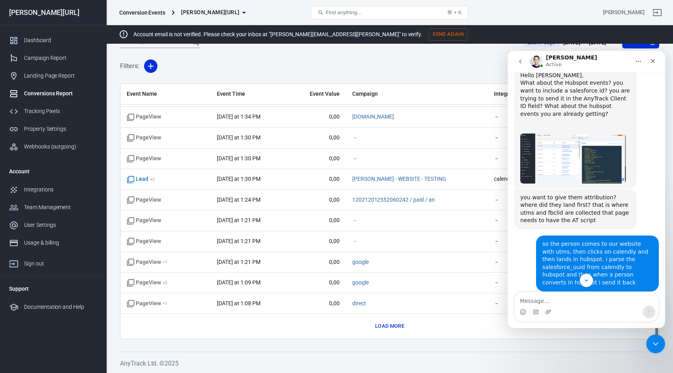
click at [387, 324] on button "Load more" at bounding box center [389, 326] width 33 height 12
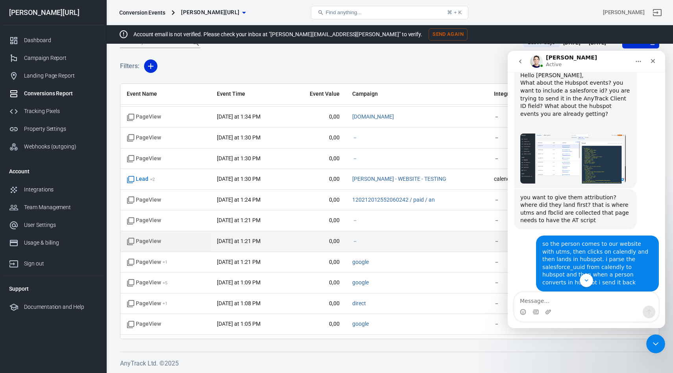
scroll to position [4343, 0]
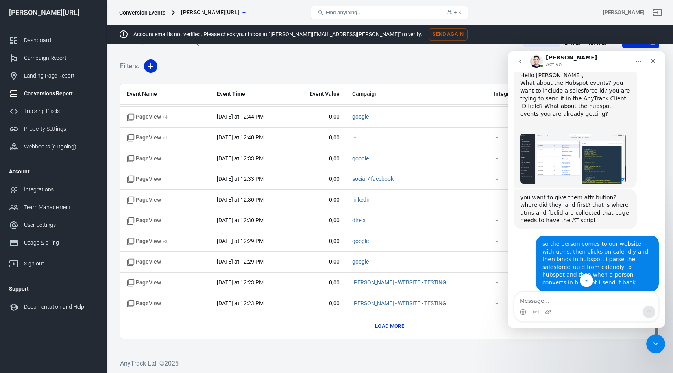
click at [380, 329] on button "Load more" at bounding box center [389, 326] width 33 height 12
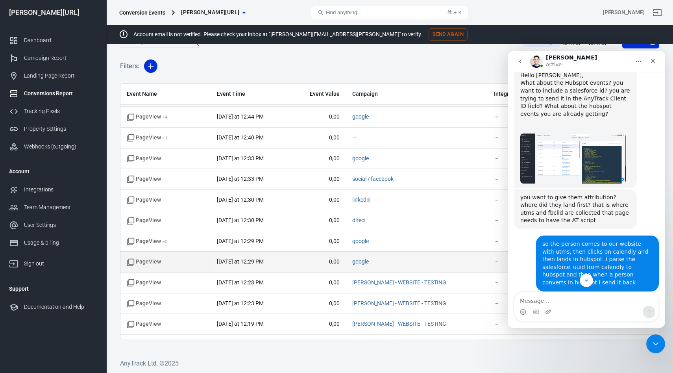
scroll to position [4757, 0]
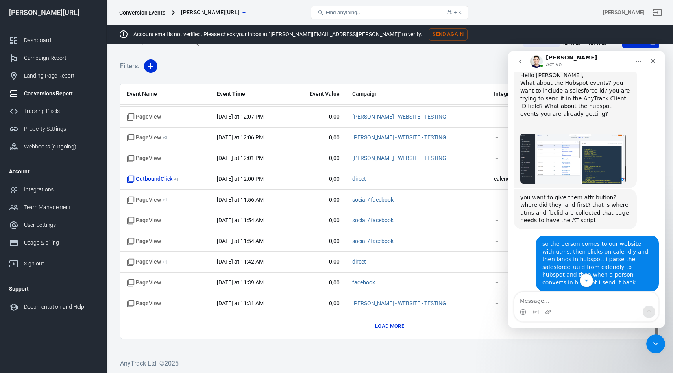
click at [390, 322] on button "Load more" at bounding box center [389, 326] width 33 height 12
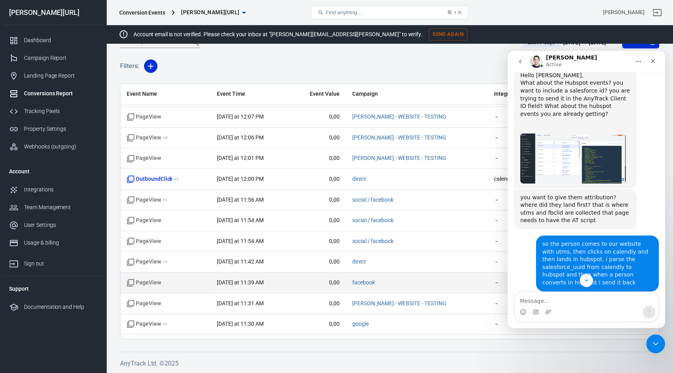
scroll to position [5171, 0]
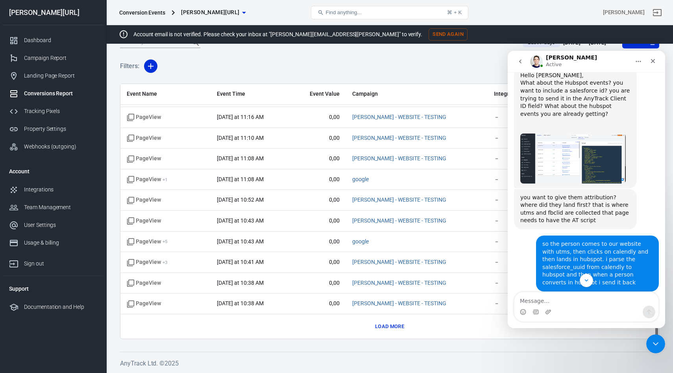
click at [384, 330] on button "Load more" at bounding box center [389, 326] width 33 height 12
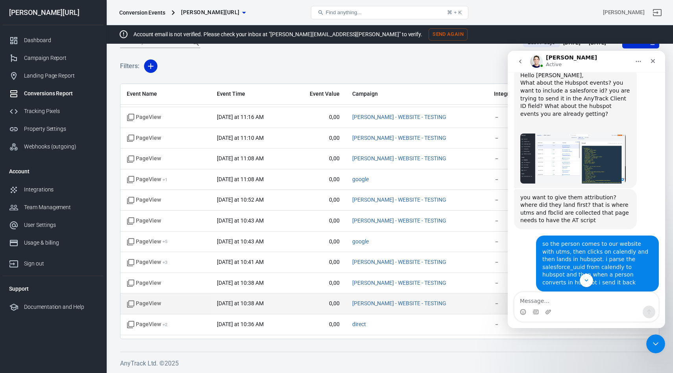
scroll to position [5585, 0]
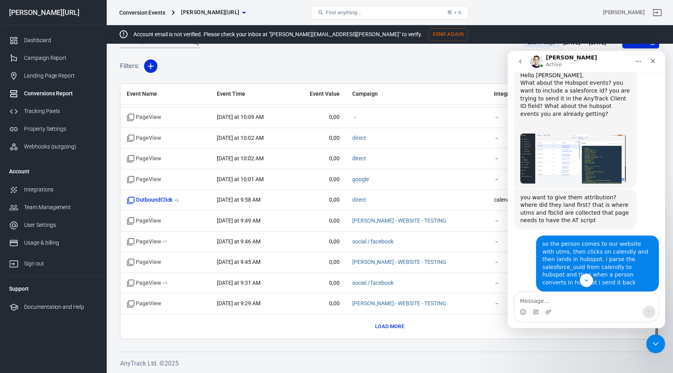
click at [388, 325] on button "Load more" at bounding box center [389, 326] width 33 height 12
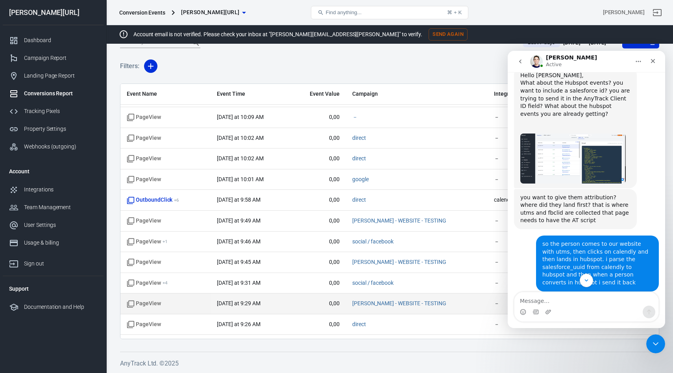
scroll to position [5999, 0]
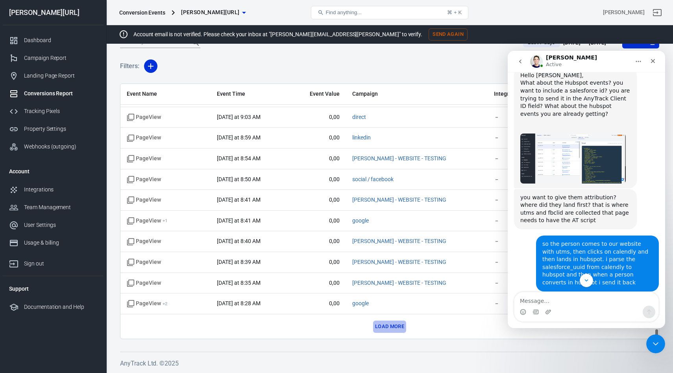
click at [394, 329] on button "Load more" at bounding box center [389, 326] width 33 height 12
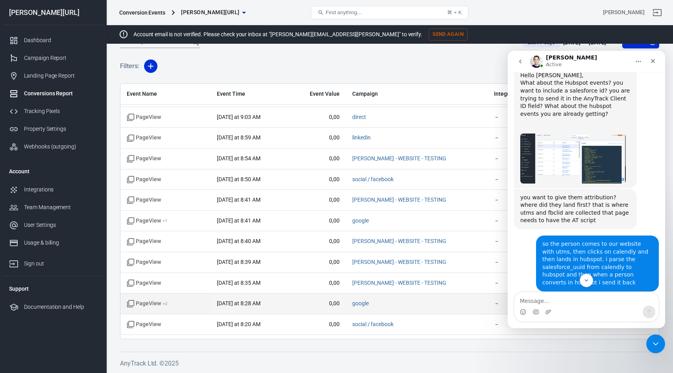
scroll to position [6412, 0]
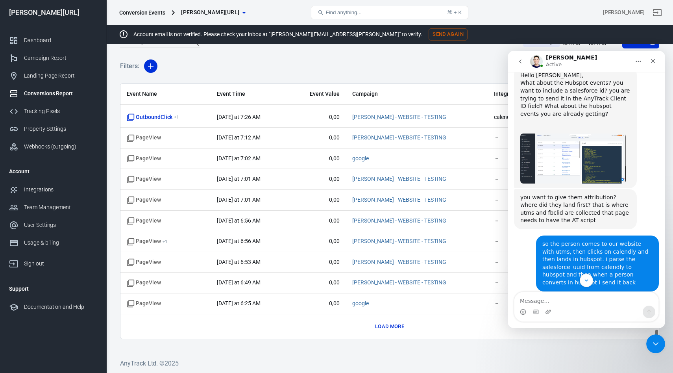
click at [367, 328] on div "Load more" at bounding box center [390, 326] width 526 height 12
click at [391, 326] on button "Load more" at bounding box center [389, 326] width 33 height 12
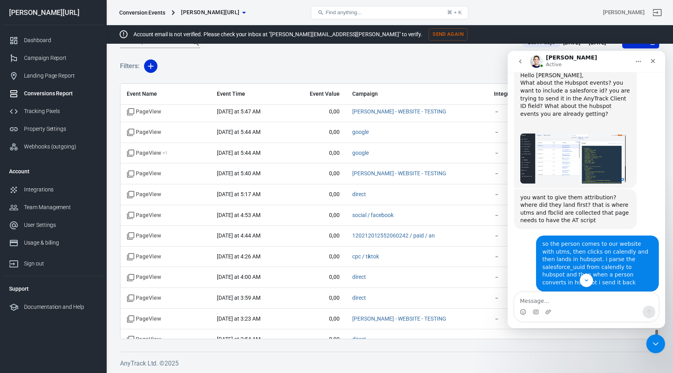
scroll to position [6826, 0]
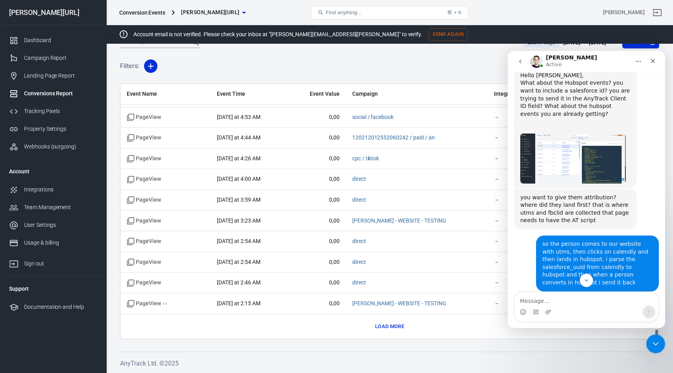
click at [390, 326] on button "Load more" at bounding box center [389, 326] width 33 height 12
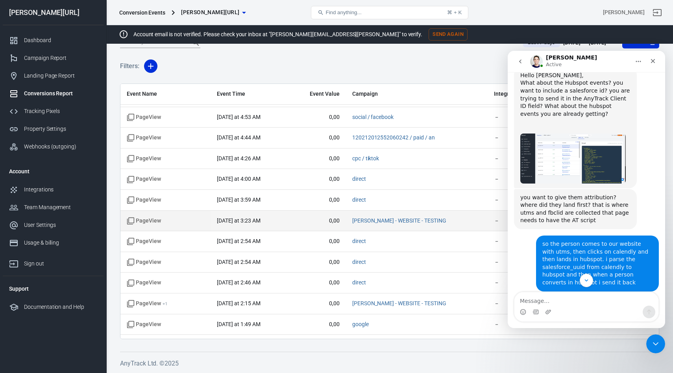
scroll to position [7240, 0]
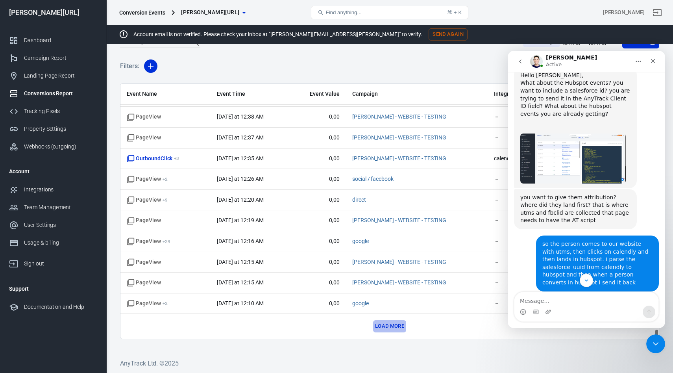
click at [387, 324] on button "Load more" at bounding box center [389, 326] width 33 height 12
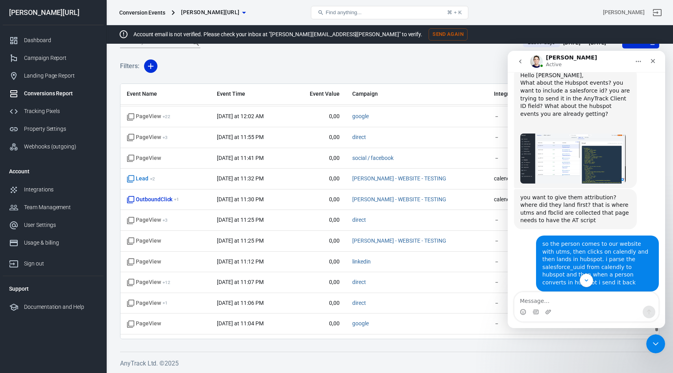
scroll to position [7654, 0]
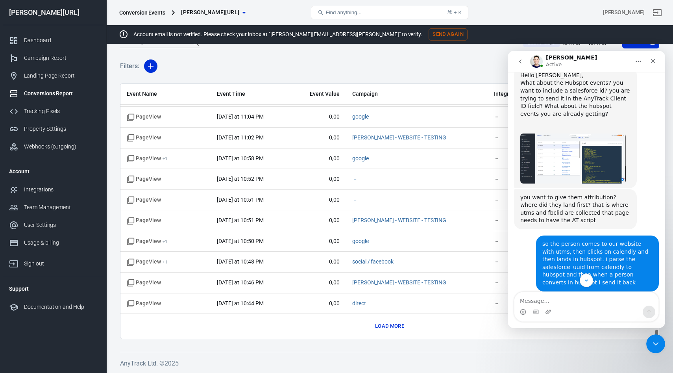
click at [386, 323] on button "Load more" at bounding box center [389, 326] width 33 height 12
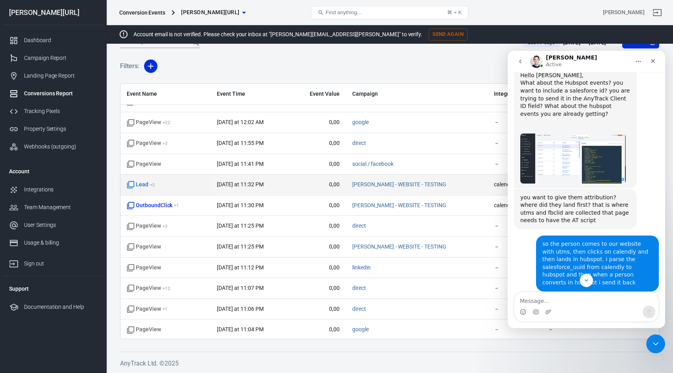
scroll to position [7435, 0]
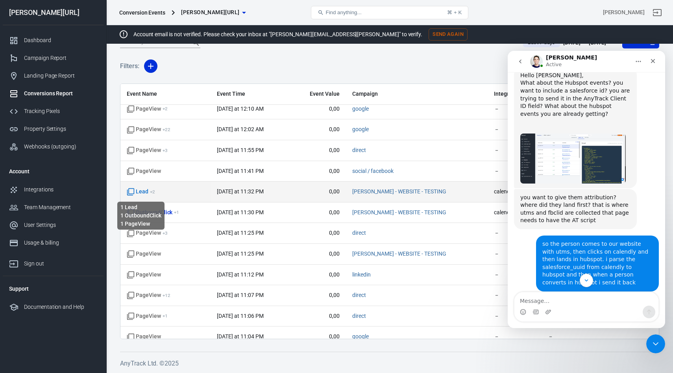
click at [144, 192] on span "Lead + 2" at bounding box center [141, 192] width 28 height 8
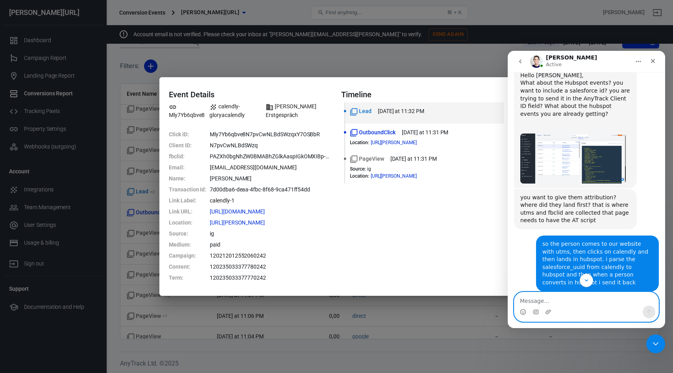
click at [538, 304] on textarea "Message…" at bounding box center [586, 298] width 144 height 13
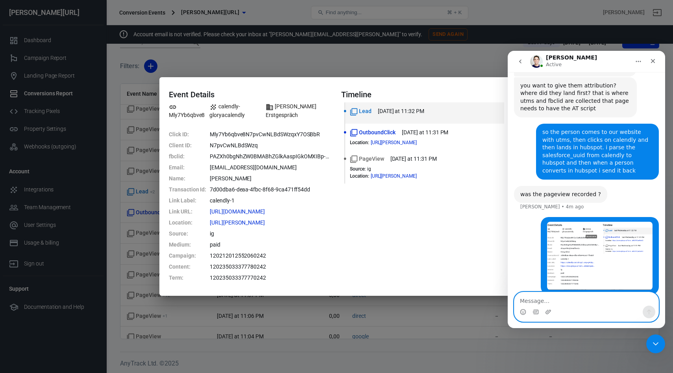
scroll to position [890, 0]
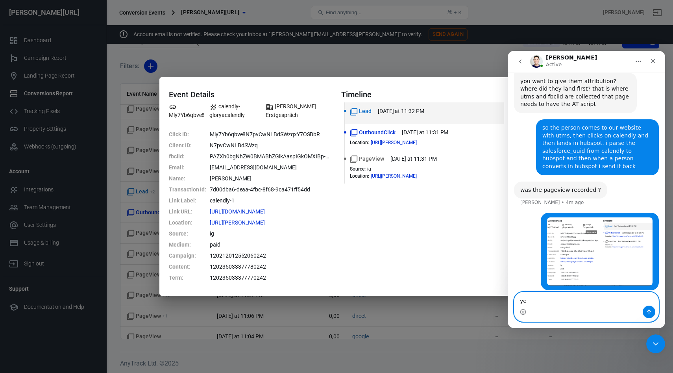
type textarea "yes"
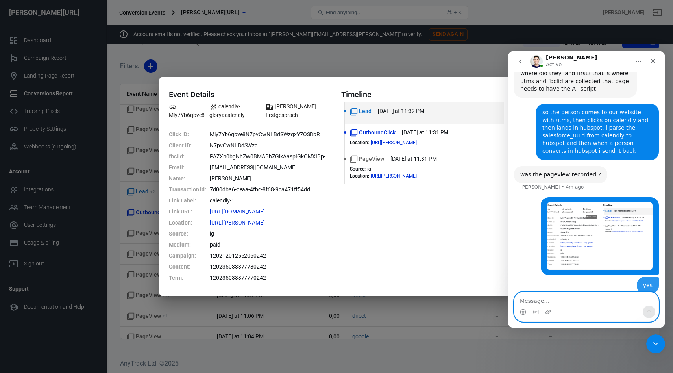
scroll to position [908, 0]
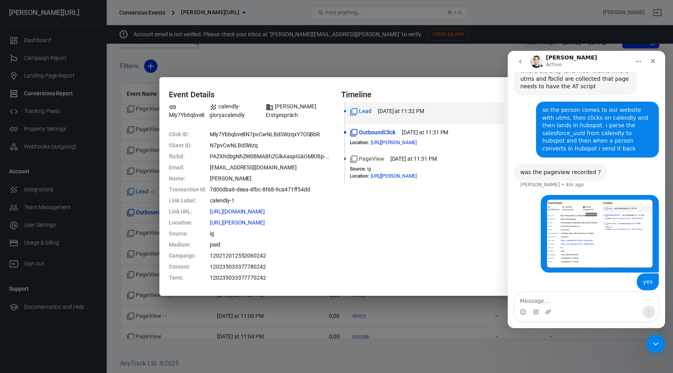
click at [598, 215] on img "Clara says…" at bounding box center [599, 233] width 105 height 68
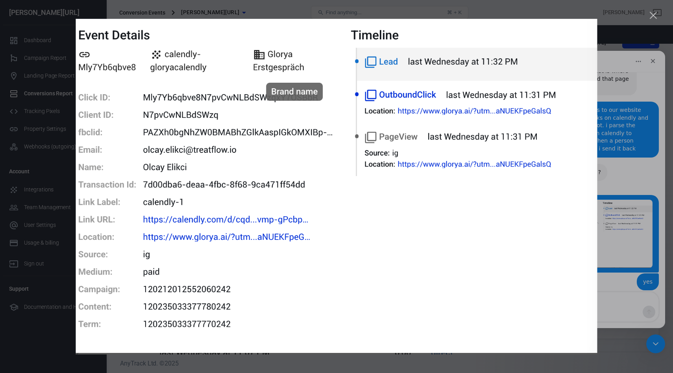
click at [656, 15] on div "Close" at bounding box center [653, 15] width 7 height 7
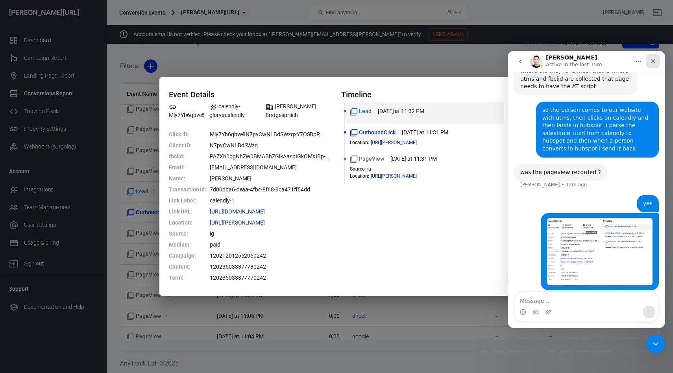
click at [653, 61] on icon "Close" at bounding box center [653, 61] width 4 height 4
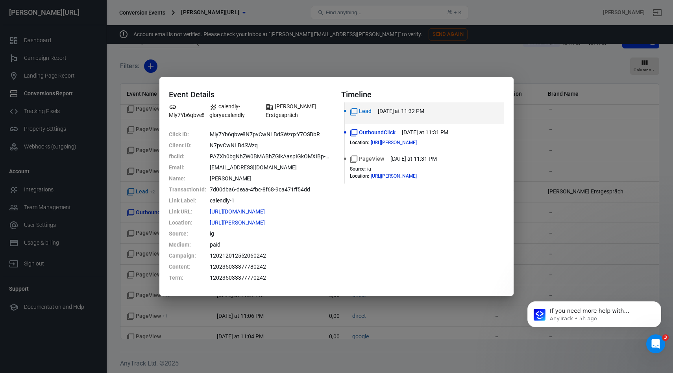
scroll to position [908, 0]
click at [303, 55] on div "Event Details Mly7Yb6qbve8 calendly-gloryacalendly [PERSON_NAME] Erstgespräch C…" at bounding box center [336, 186] width 673 height 373
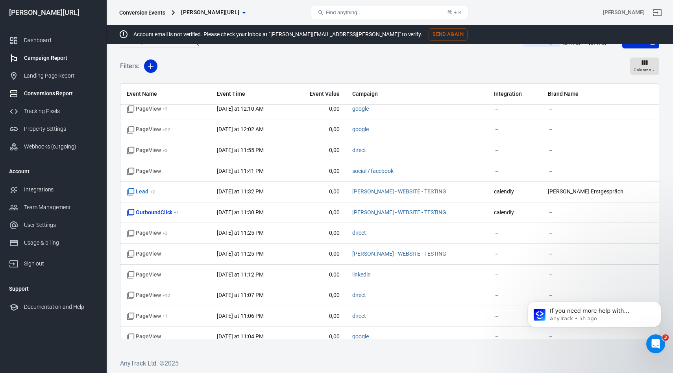
click at [42, 61] on div "Campaign Report" at bounding box center [60, 58] width 73 height 8
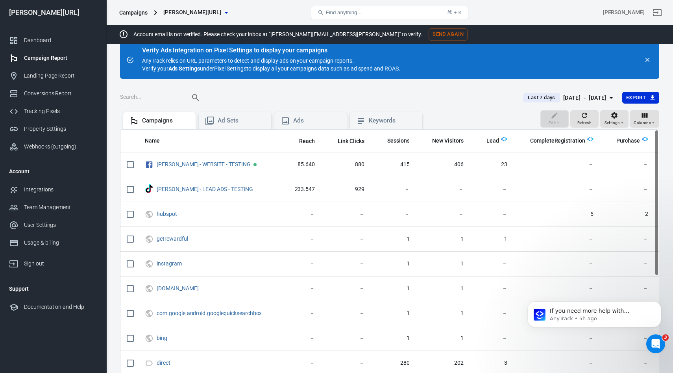
scroll to position [90, 0]
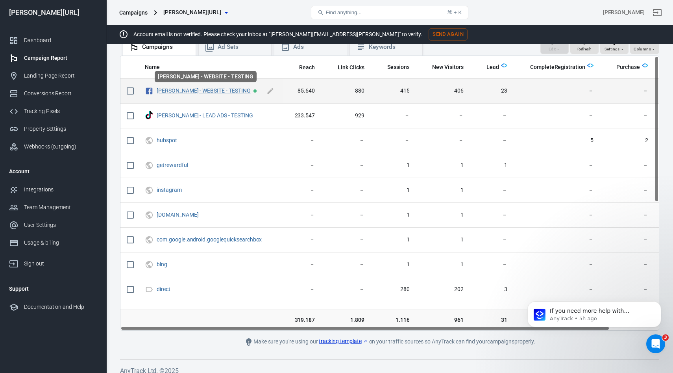
click at [175, 89] on link "[PERSON_NAME] - WEBSITE - TESTING" at bounding box center [204, 90] width 94 height 6
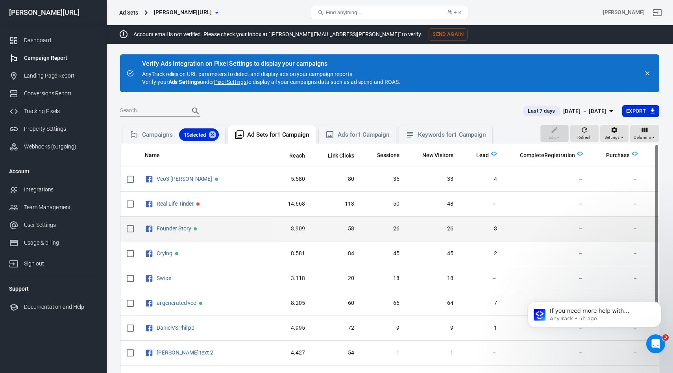
scroll to position [3, 0]
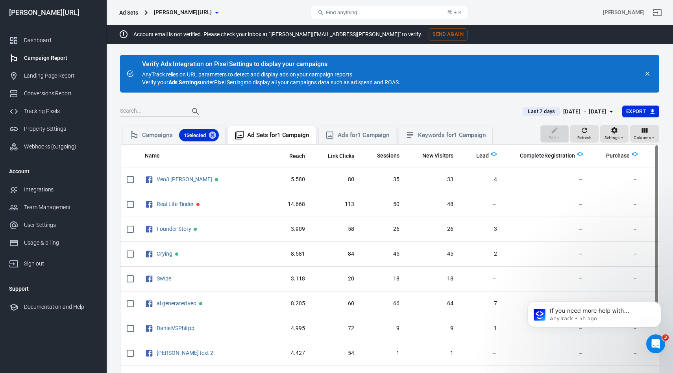
click at [591, 113] on div "[DATE] － [DATE]" at bounding box center [584, 112] width 43 height 10
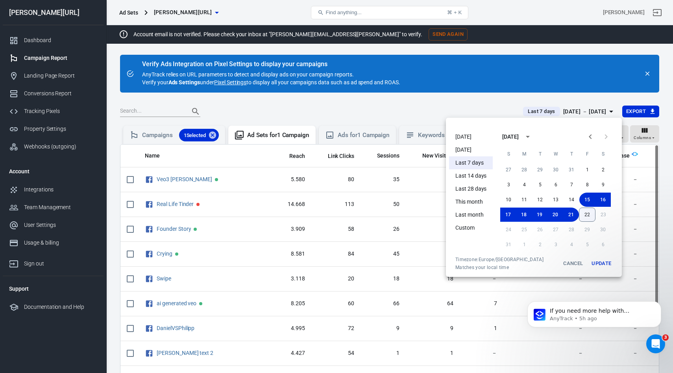
click at [588, 216] on button "22" at bounding box center [587, 214] width 17 height 14
click at [587, 208] on button "22" at bounding box center [587, 214] width 16 height 14
click at [600, 264] on button "Update" at bounding box center [601, 263] width 25 height 14
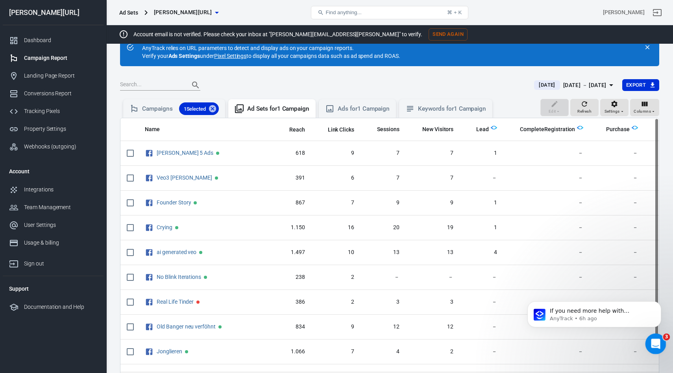
click at [651, 338] on icon "Open Intercom Messenger" at bounding box center [654, 342] width 13 height 13
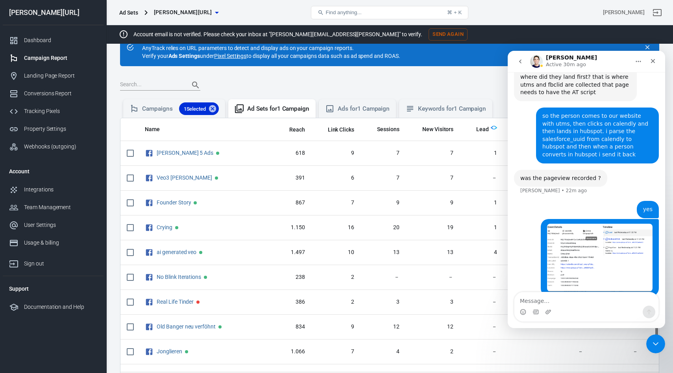
scroll to position [908, 0]
